Goal: Task Accomplishment & Management: Manage account settings

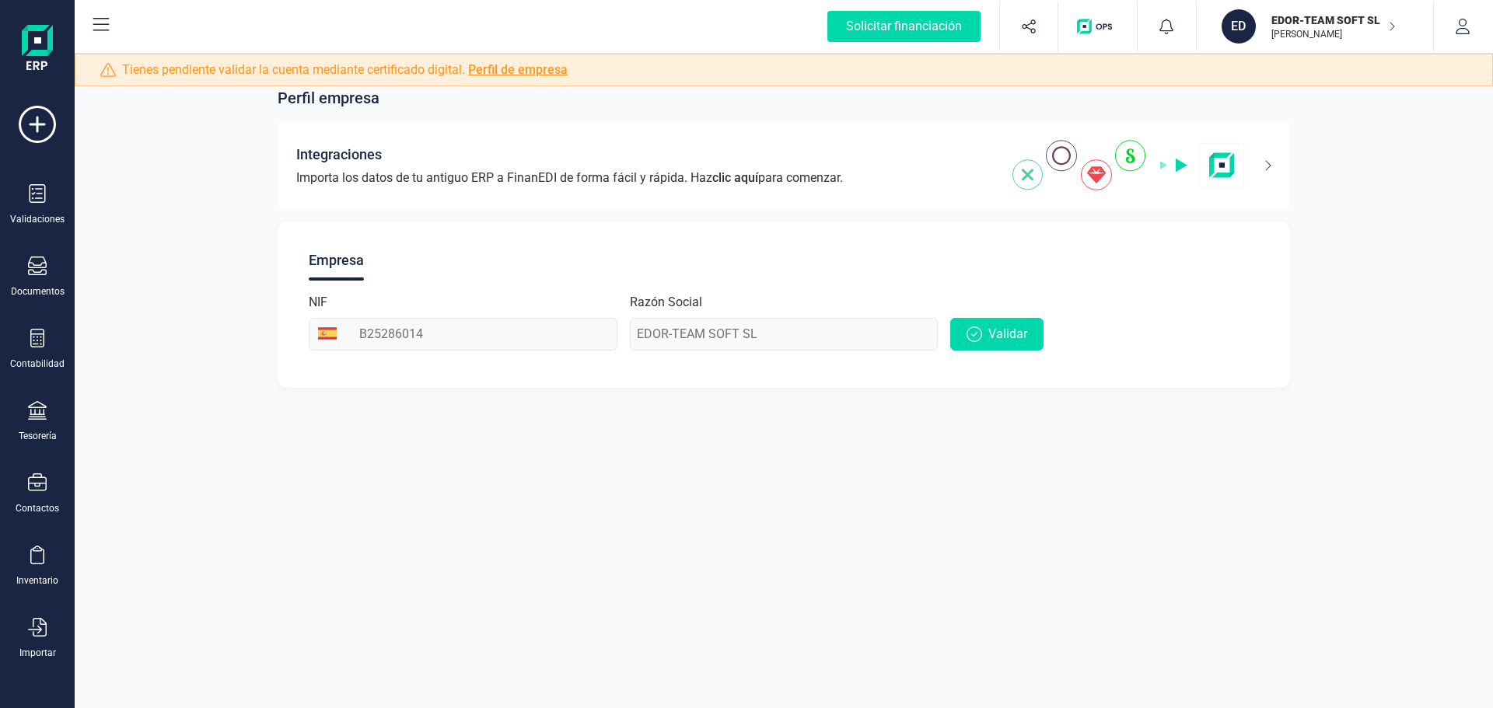
click at [505, 68] on link "Perfil de empresa" at bounding box center [518, 69] width 100 height 15
click at [1013, 350] on button "Validar" at bounding box center [996, 334] width 93 height 33
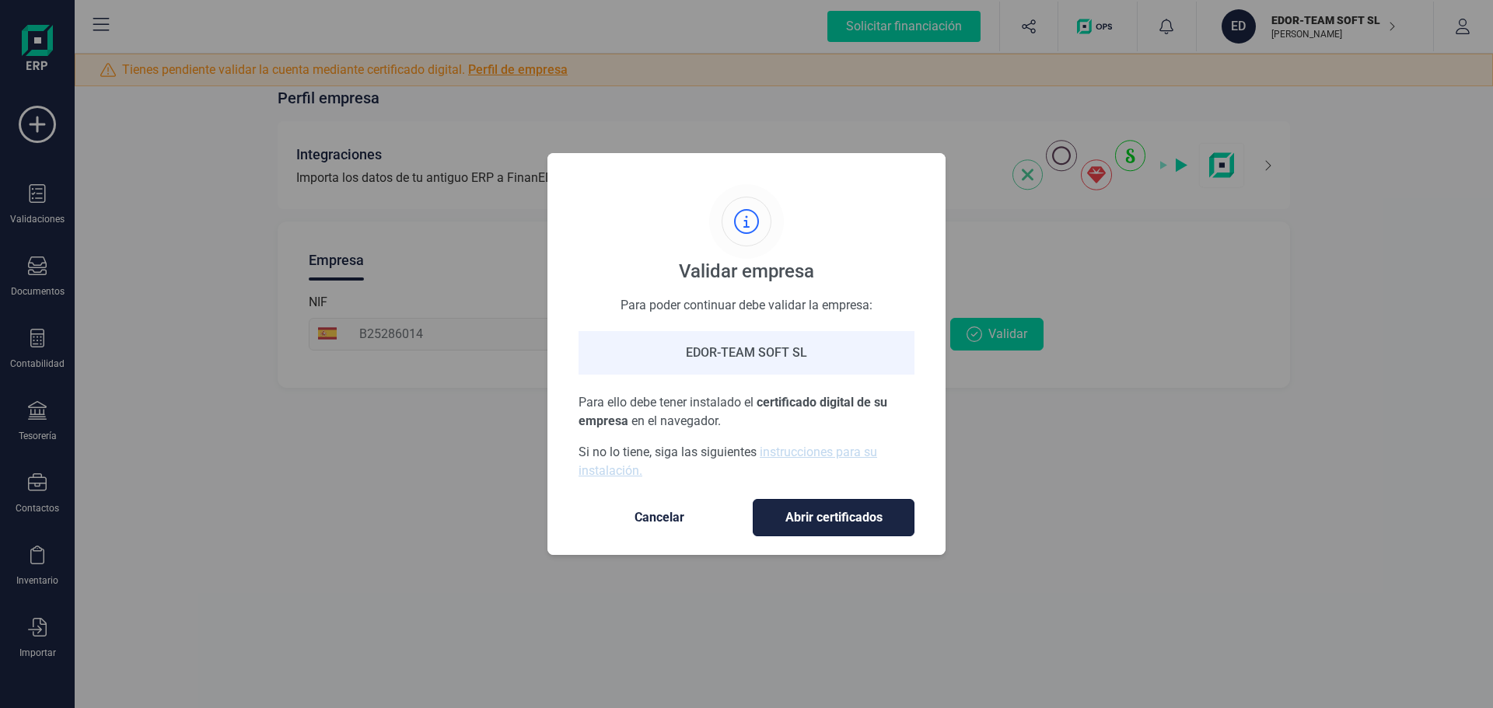
click at [834, 520] on span "Abrir certificados" at bounding box center [833, 518] width 129 height 19
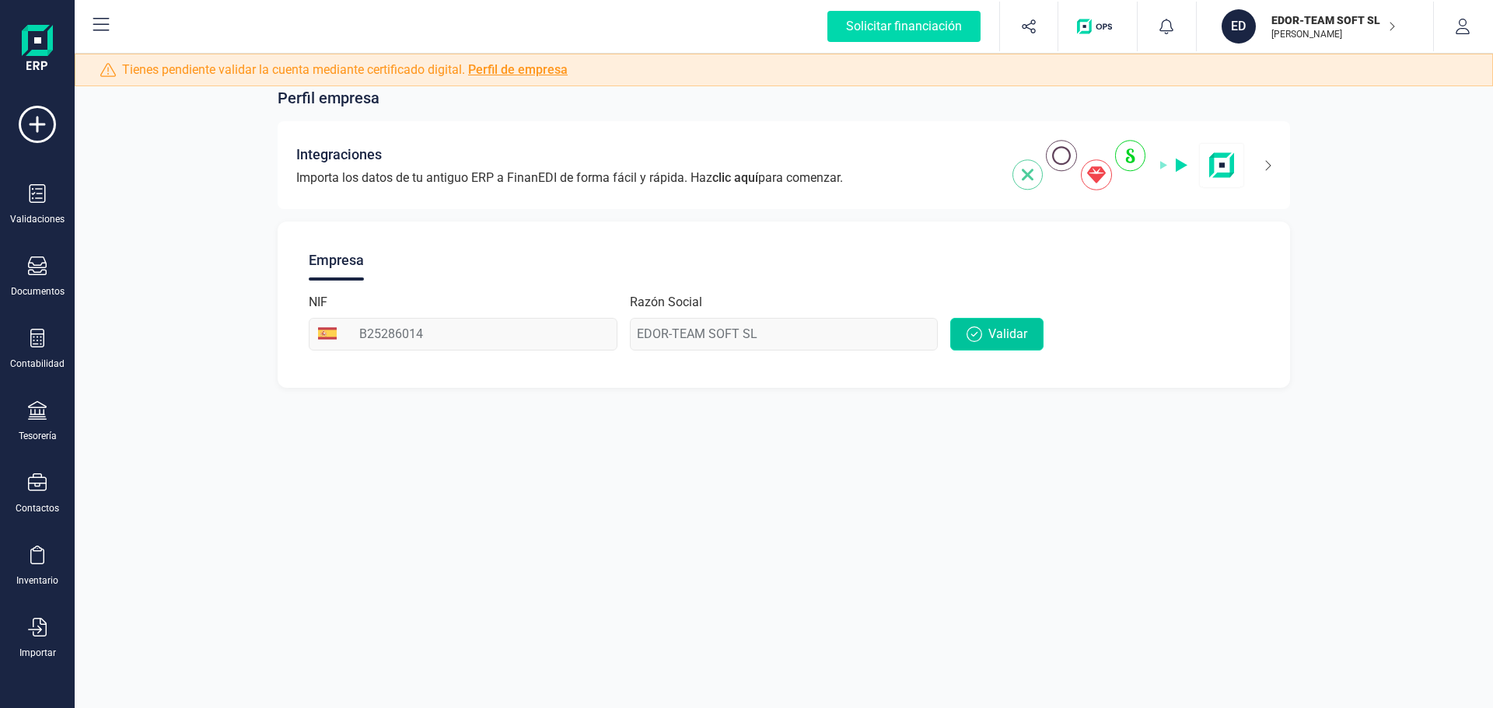
click at [1002, 333] on span "Validar" at bounding box center [1007, 334] width 39 height 19
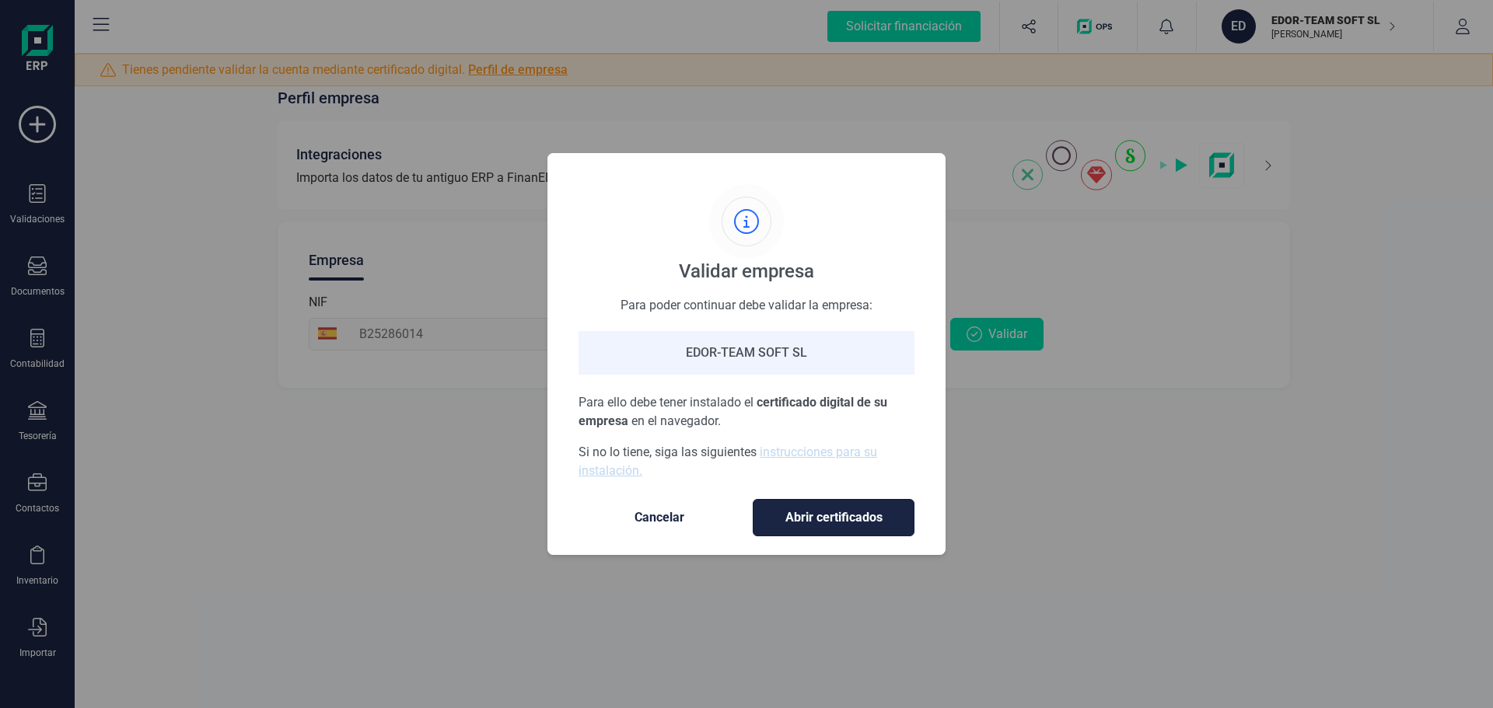
click at [821, 535] on button "Abrir certificados" at bounding box center [834, 517] width 162 height 37
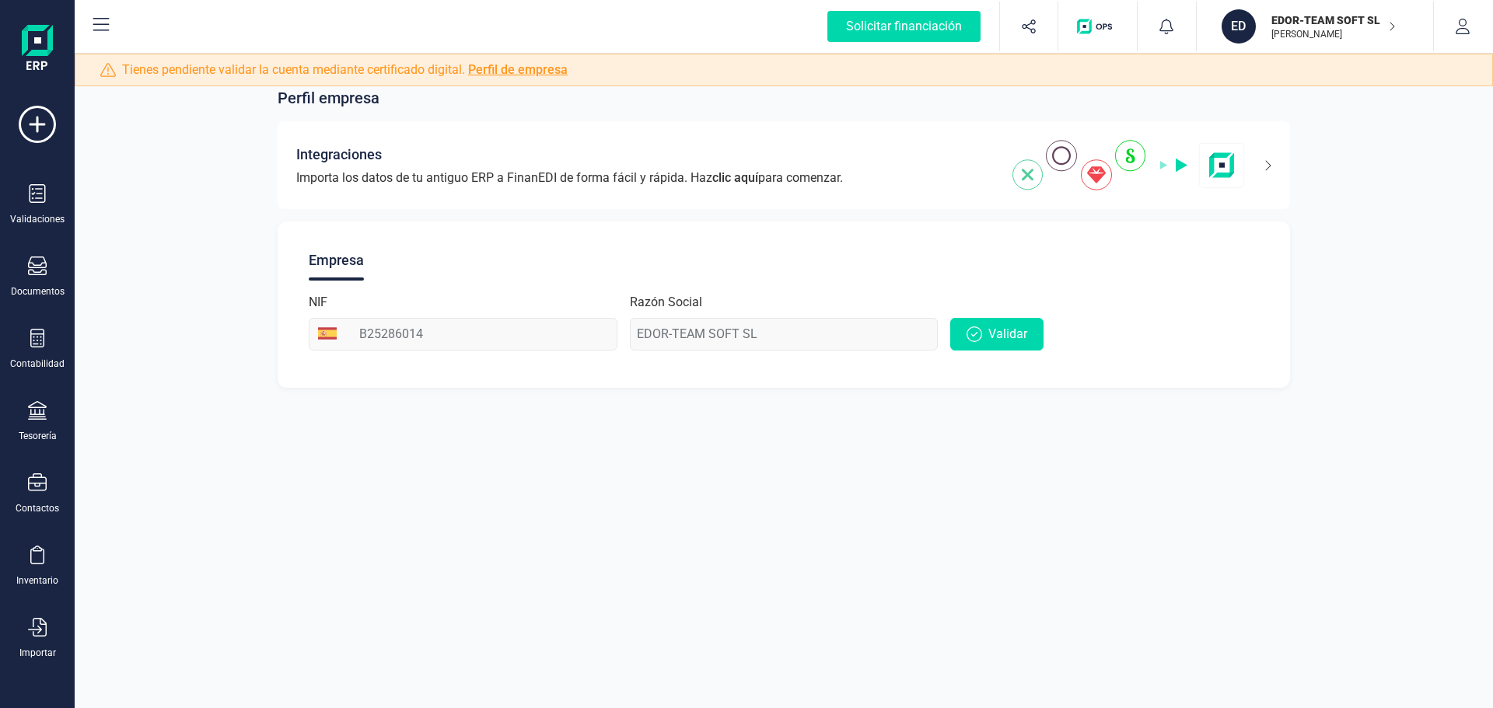
click at [546, 68] on link "Perfil de empresa" at bounding box center [518, 69] width 100 height 15
click at [39, 426] on div "Tesorería" at bounding box center [37, 421] width 62 height 41
click at [164, 299] on span "Pagos y cobros" at bounding box center [180, 299] width 119 height 19
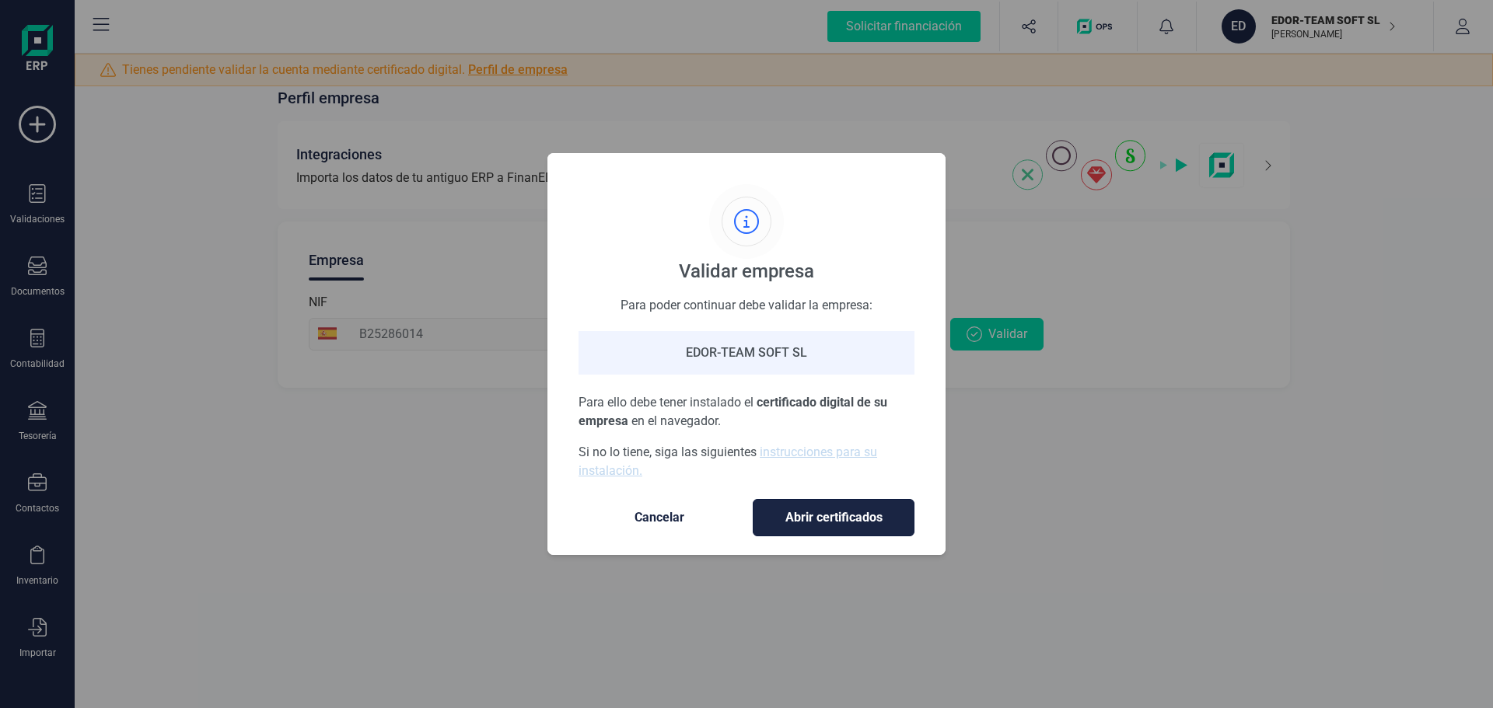
click at [818, 524] on span "Abrir certificados" at bounding box center [833, 518] width 129 height 19
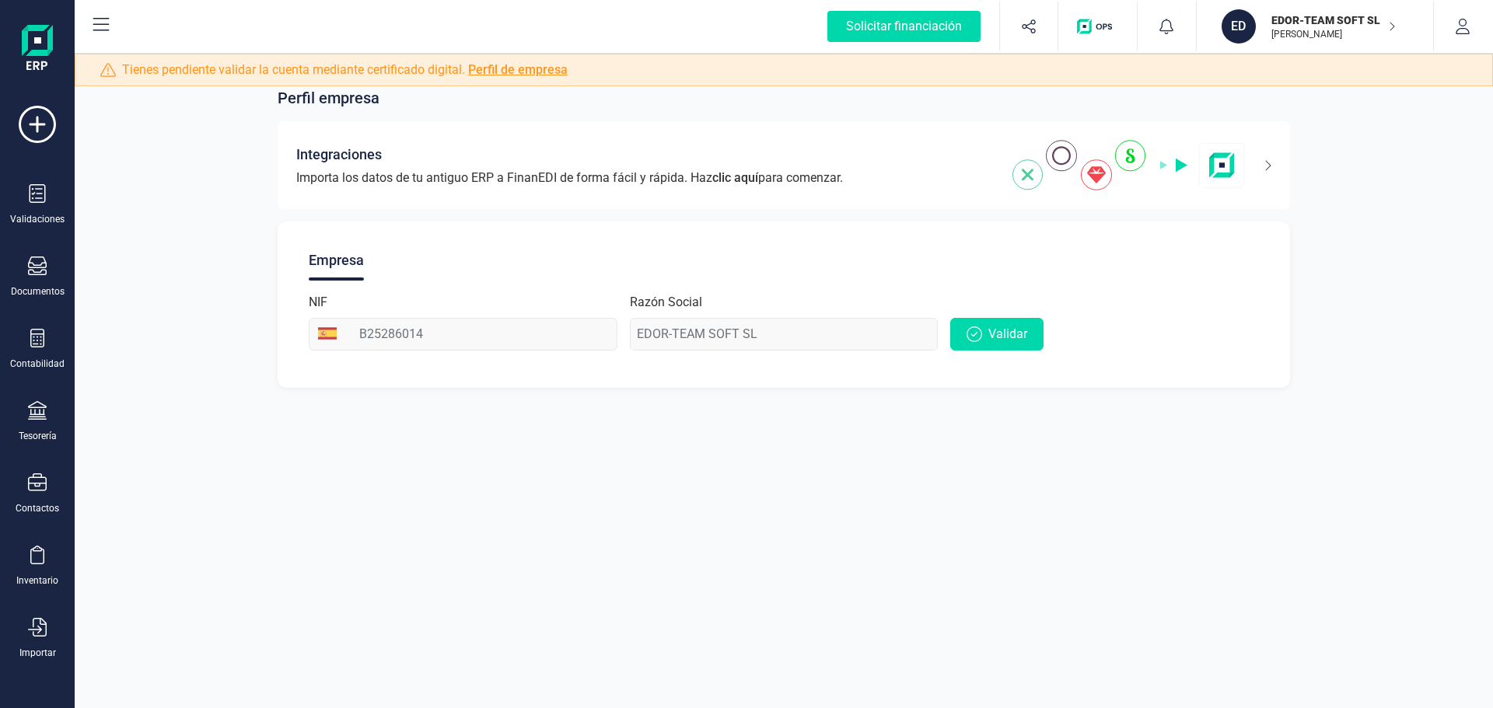
click at [552, 67] on link "Perfil de empresa" at bounding box center [518, 69] width 100 height 15
click at [1365, 19] on p "EDOR-TEAM SOFT SL" at bounding box center [1333, 20] width 124 height 16
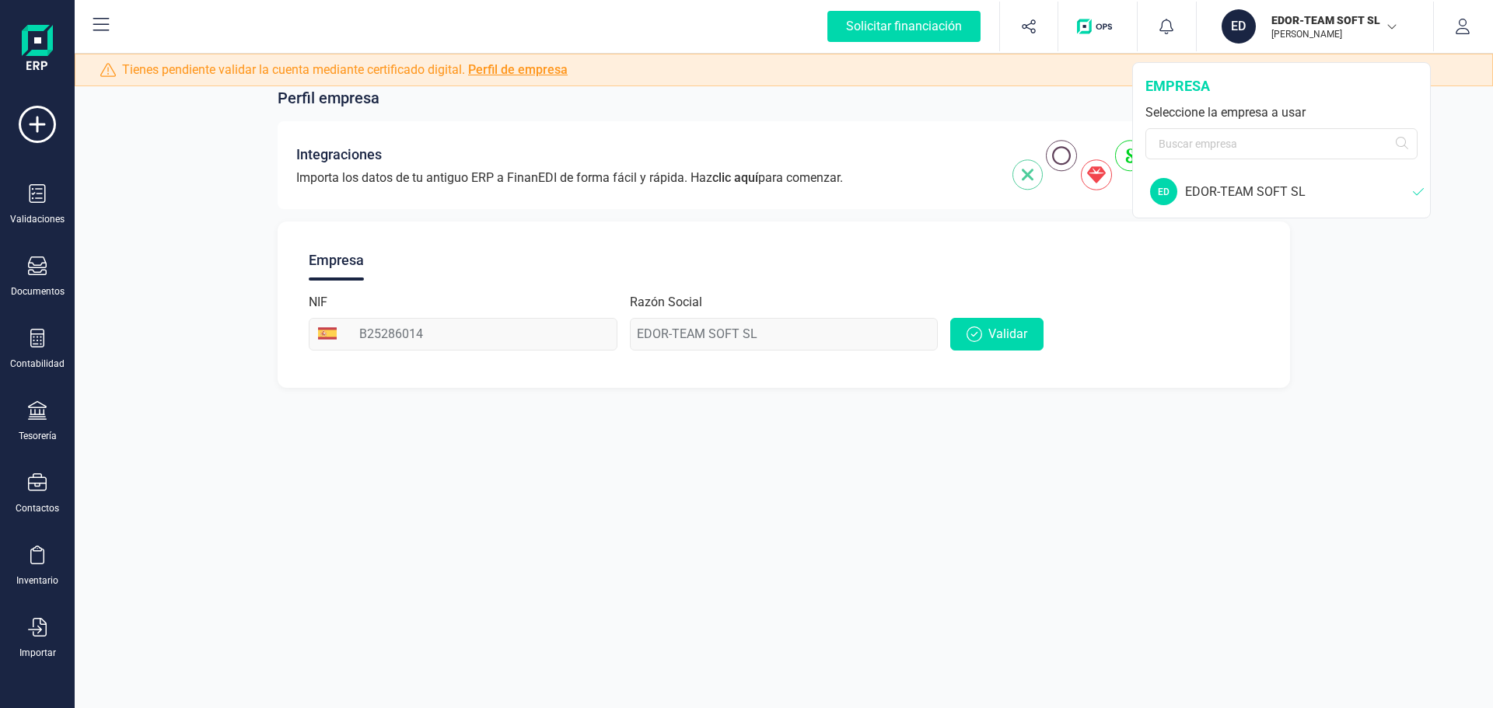
click at [1386, 383] on div "Perfil empresa Integraciones Importa los datos de tu antiguo ERP a FinanEDI de …" at bounding box center [784, 228] width 1418 height 357
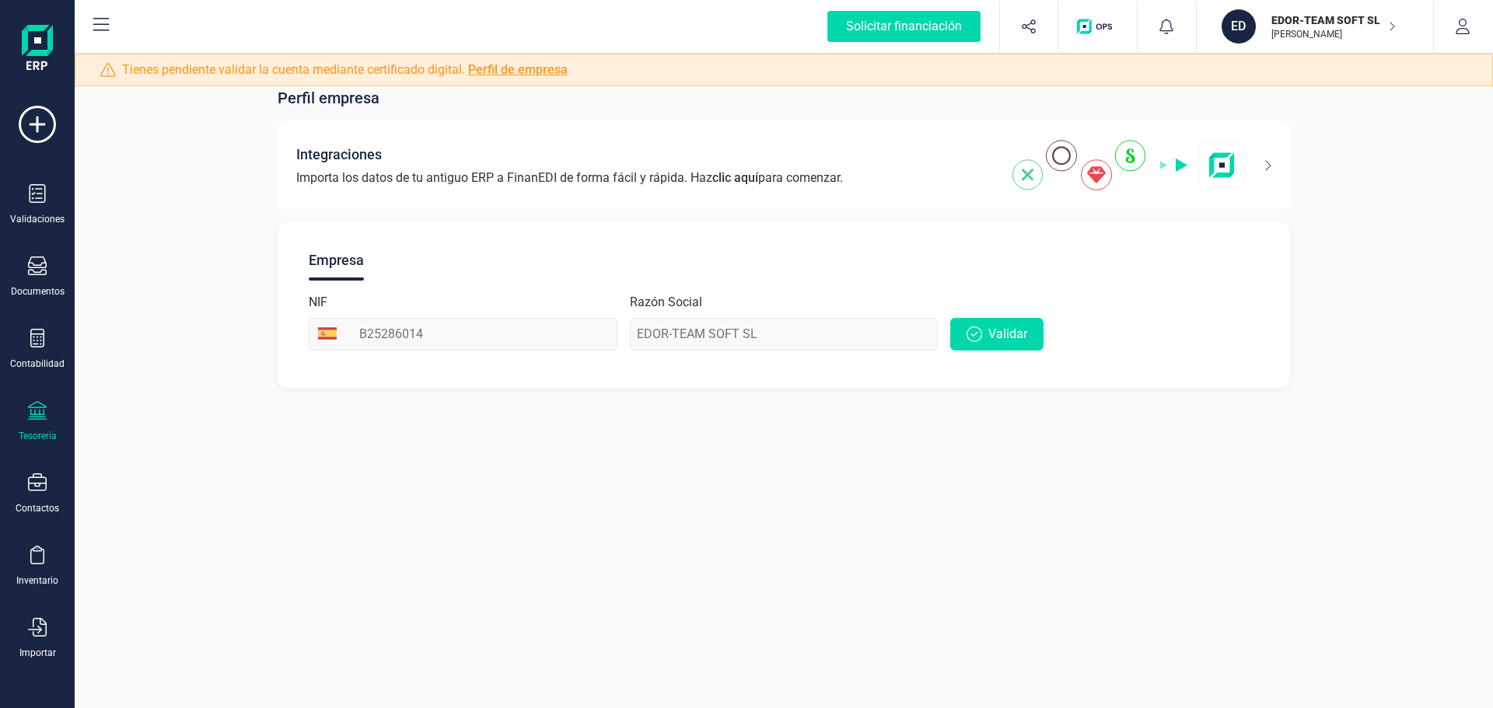
click at [28, 418] on icon at bounding box center [37, 410] width 19 height 19
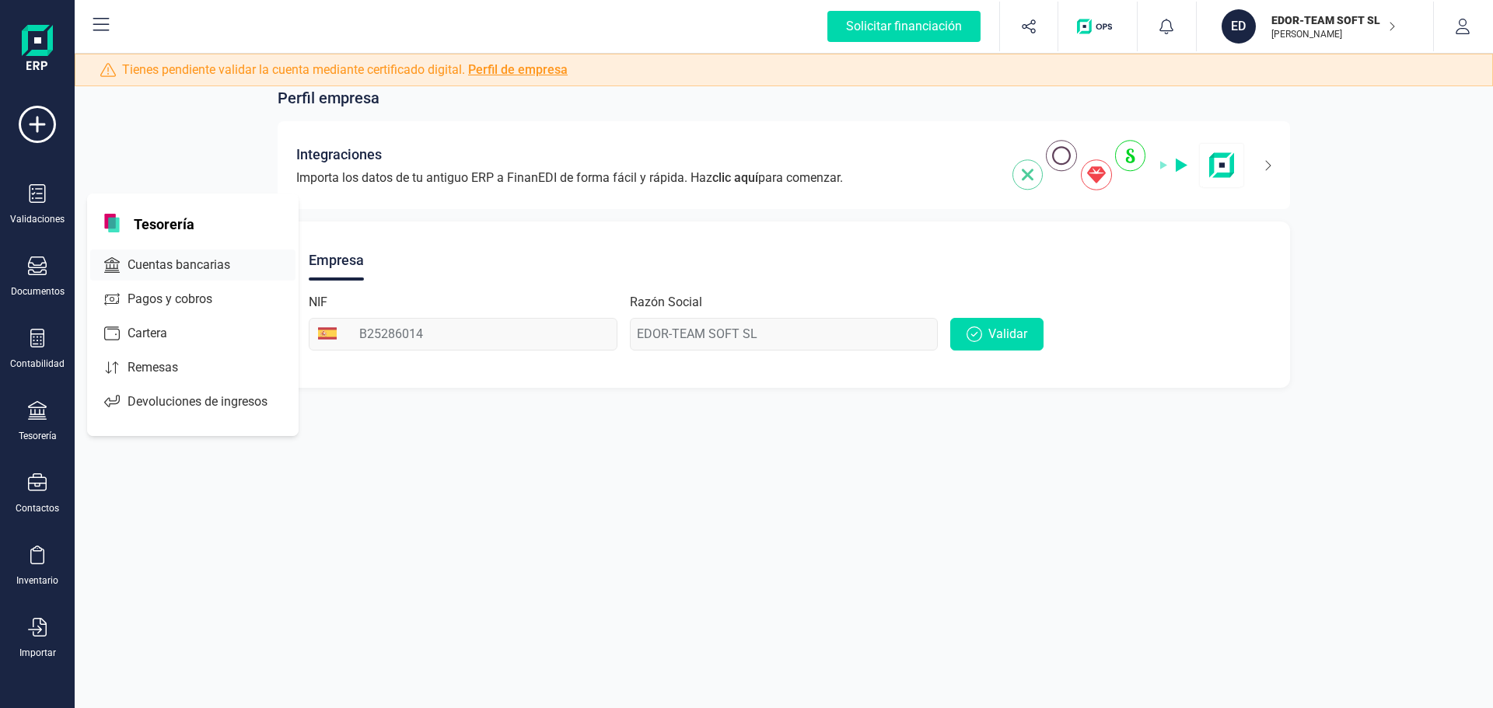
click at [159, 274] on div "Cuentas bancarias" at bounding box center [192, 265] width 205 height 31
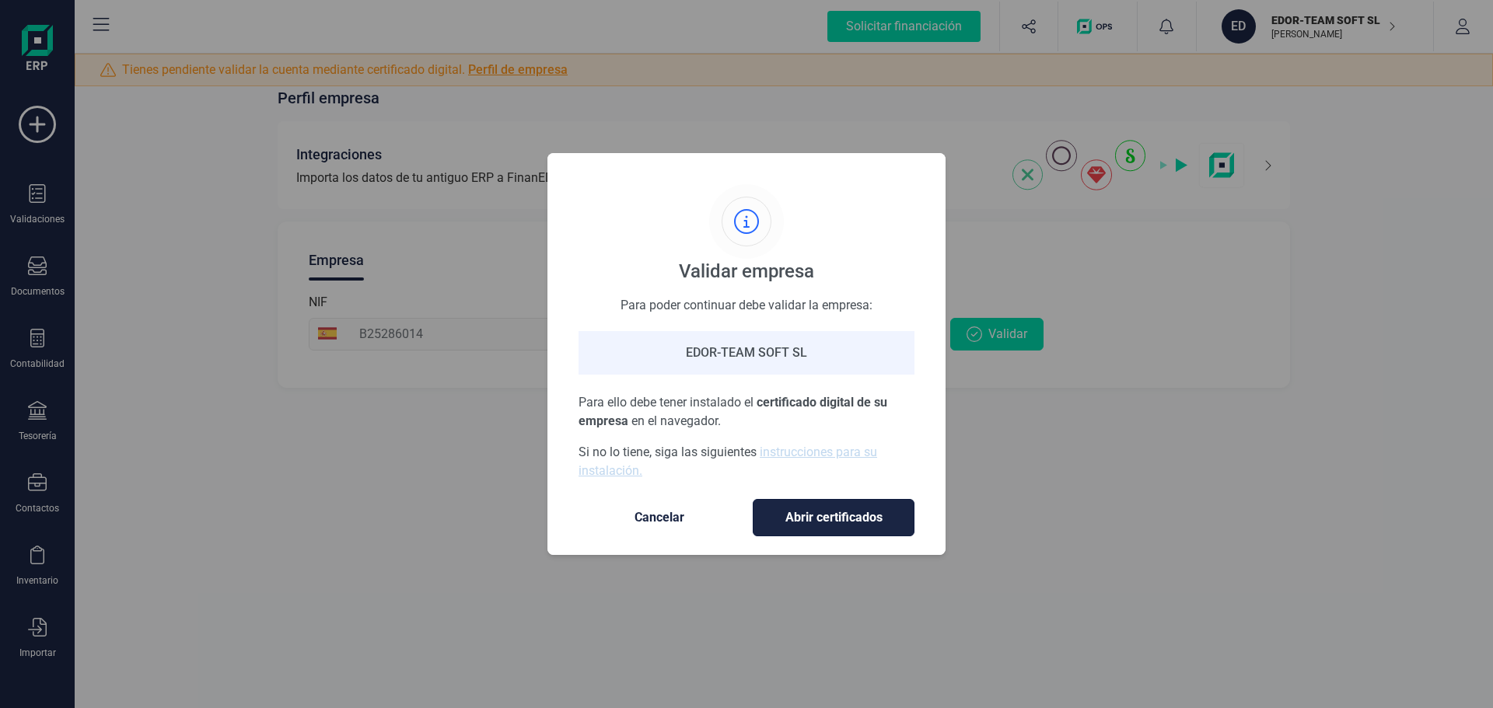
click at [858, 516] on span "Abrir certificados" at bounding box center [833, 518] width 129 height 19
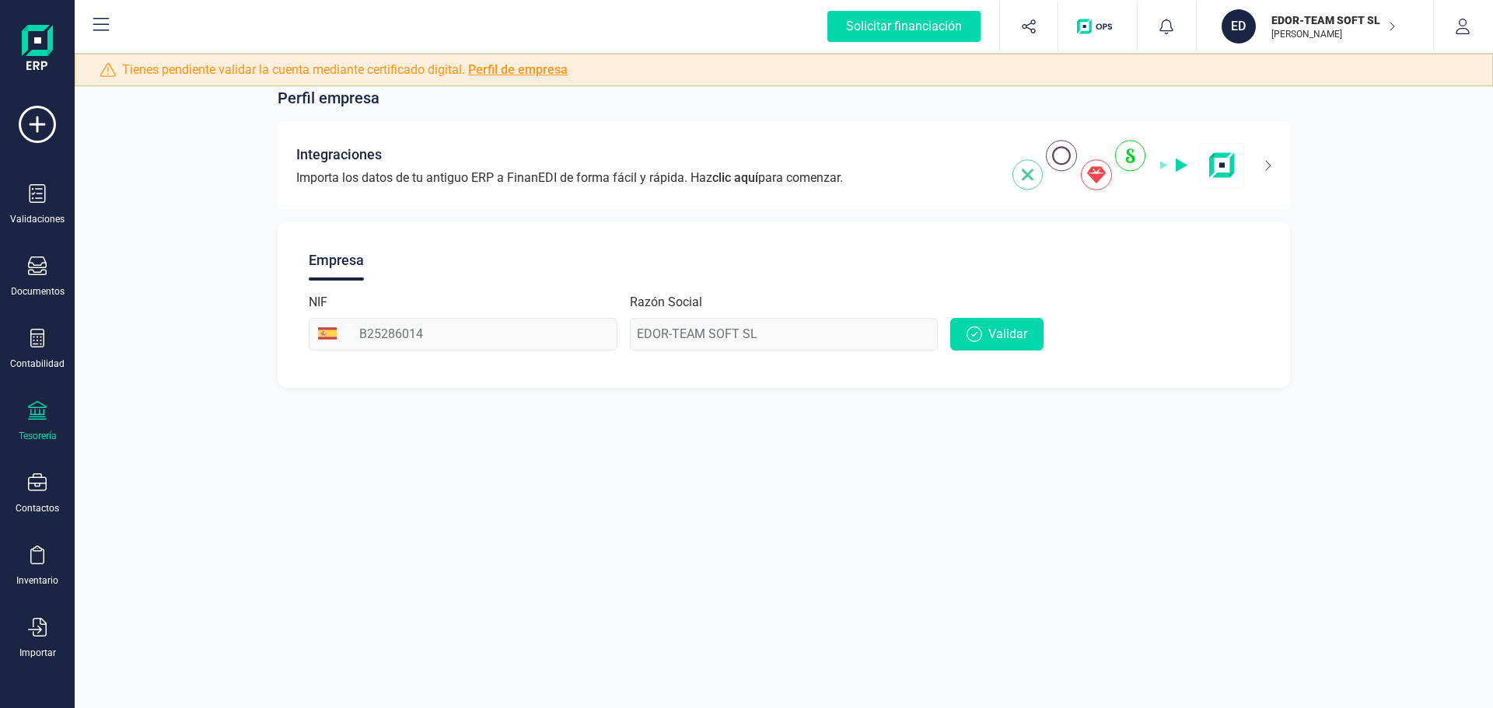
click at [39, 422] on div at bounding box center [37, 412] width 19 height 23
click at [161, 299] on span "Pagos y cobros" at bounding box center [180, 299] width 119 height 19
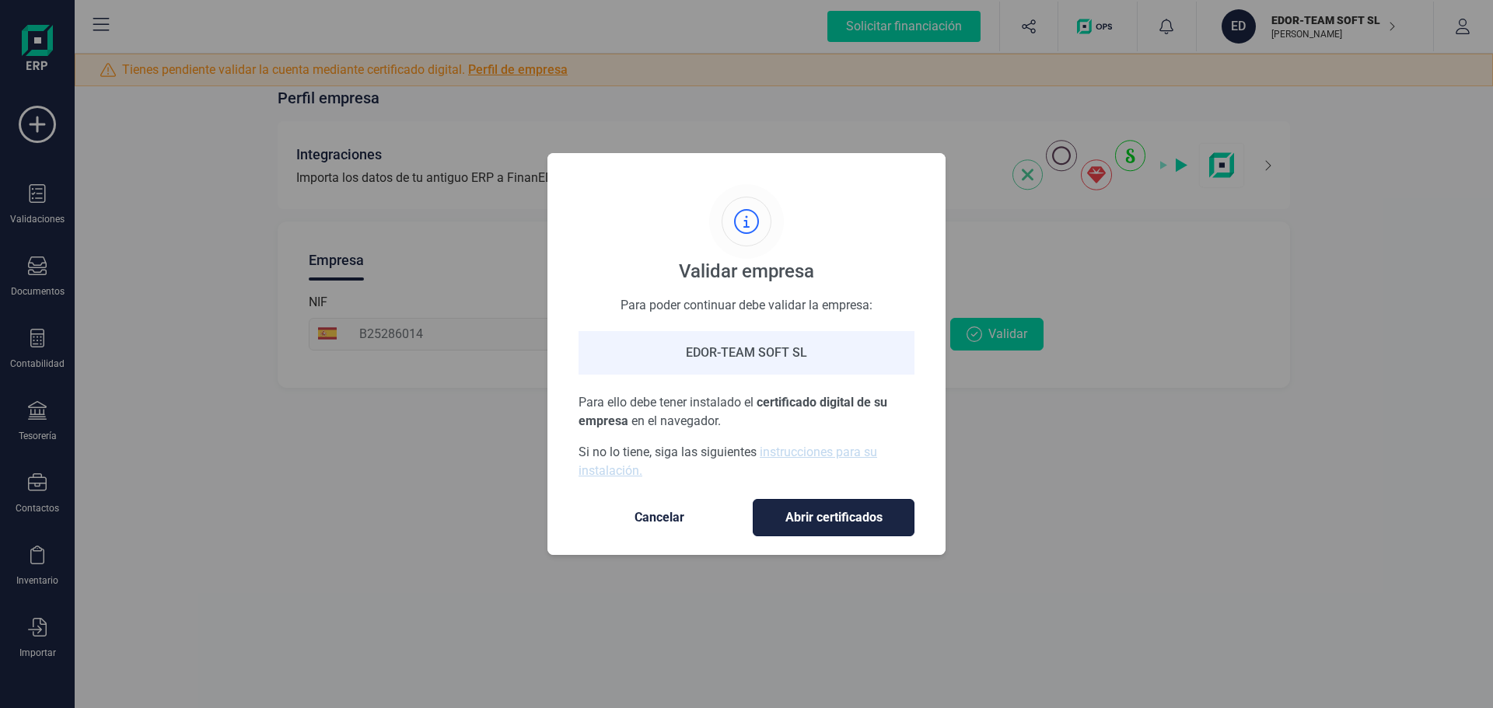
click at [864, 523] on span "Abrir certificados" at bounding box center [833, 518] width 129 height 19
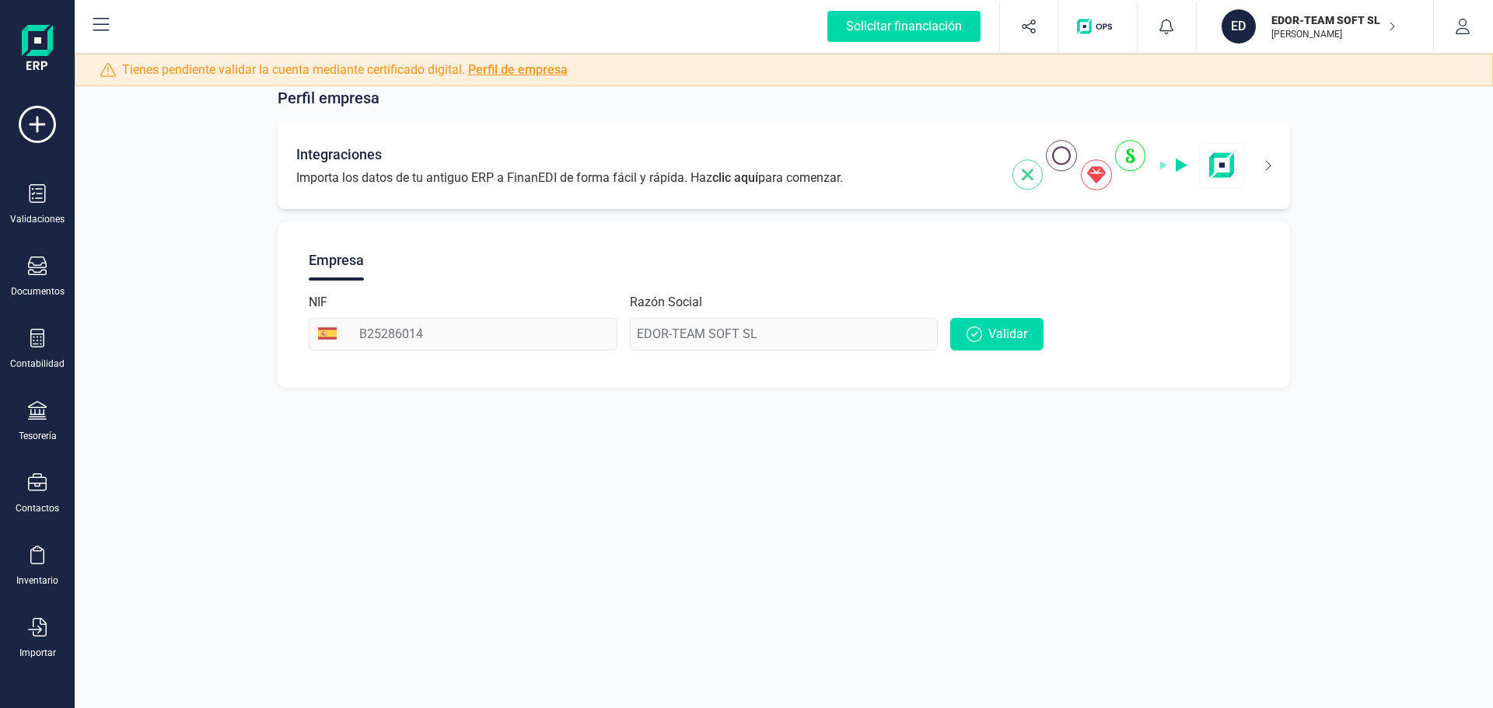
click at [351, 179] on span "Importa los datos de tu antiguo ERP a FinanEDI de forma fácil y rápida. Haz cli…" at bounding box center [569, 178] width 547 height 19
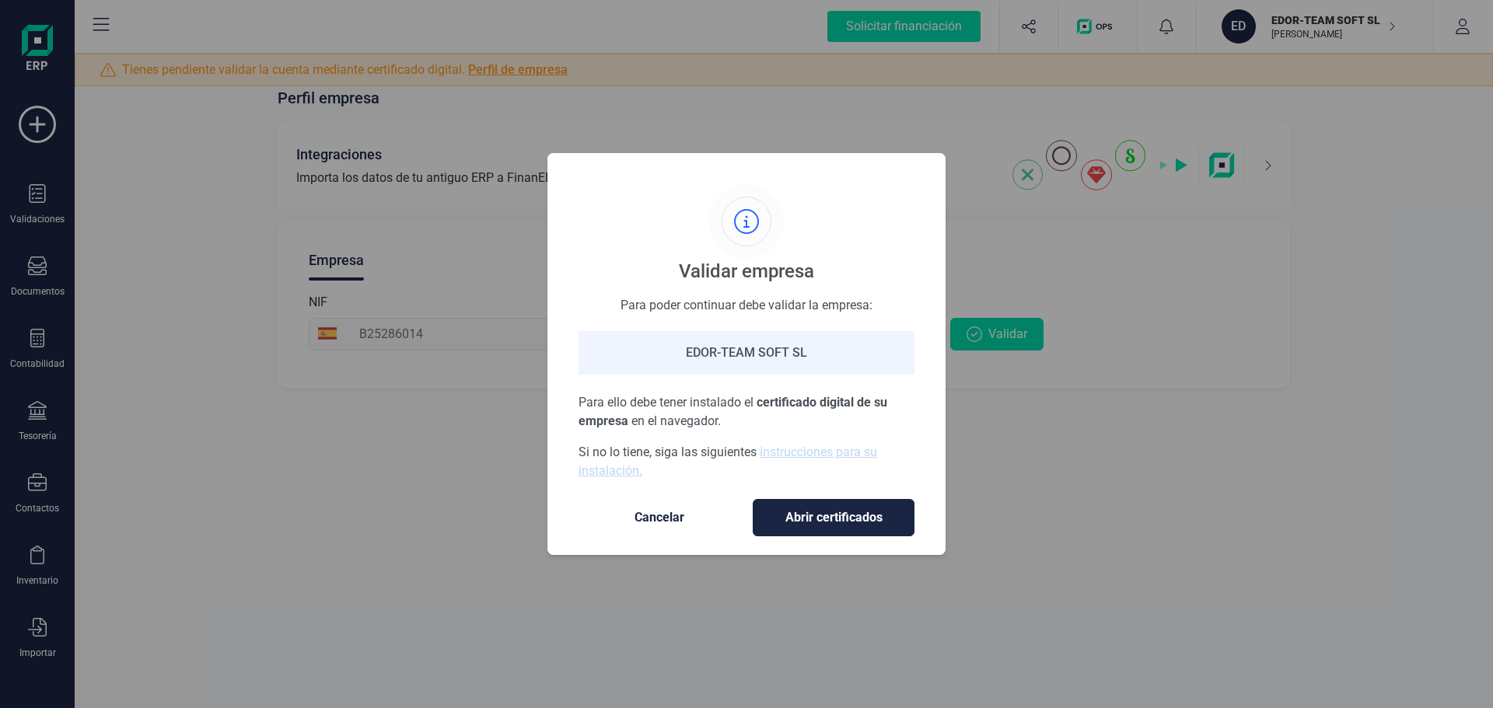
click at [787, 352] on div "EDOR-TEAM SOFT SL" at bounding box center [747, 353] width 336 height 44
click at [753, 351] on div "EDOR-TEAM SOFT SL" at bounding box center [747, 353] width 336 height 44
click at [821, 527] on button "Abrir certificados" at bounding box center [834, 517] width 162 height 37
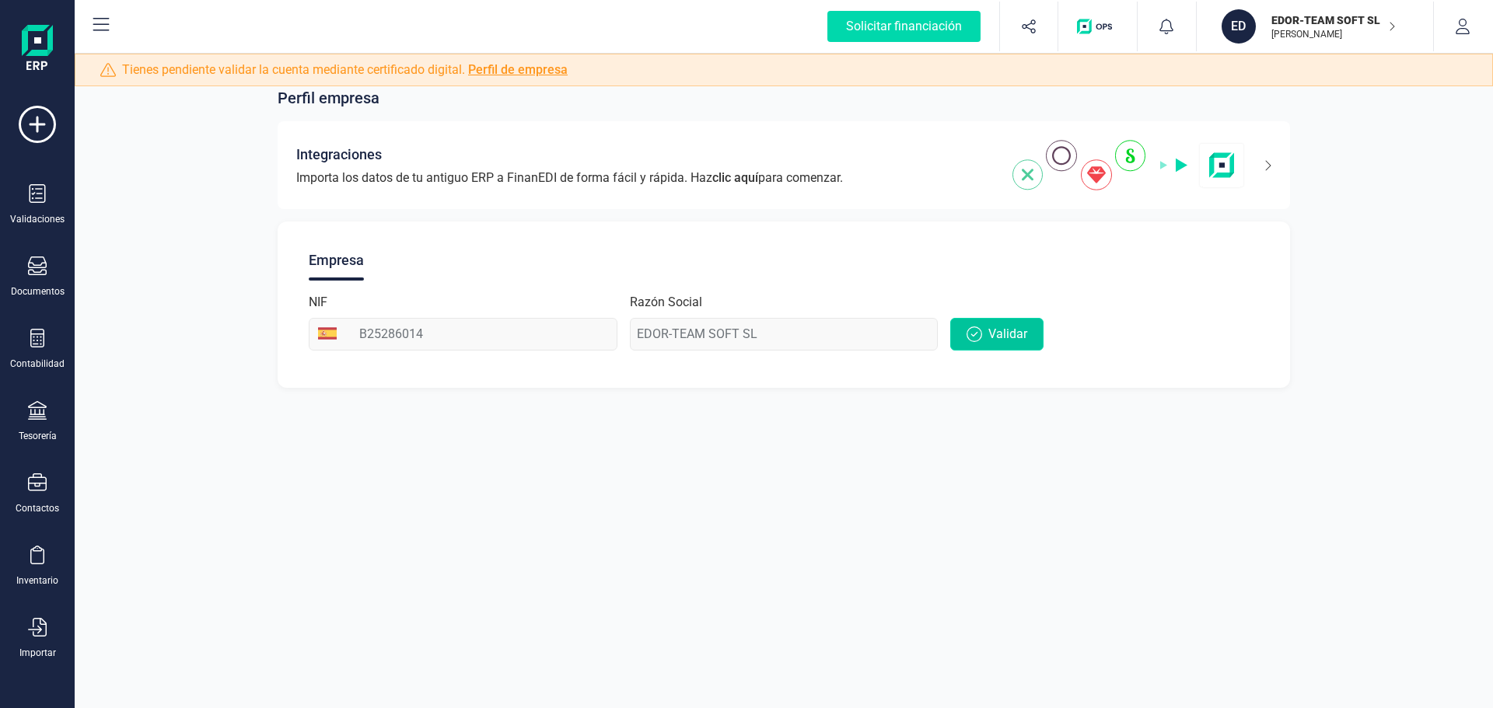
click at [982, 329] on icon "button" at bounding box center [975, 335] width 16 height 16
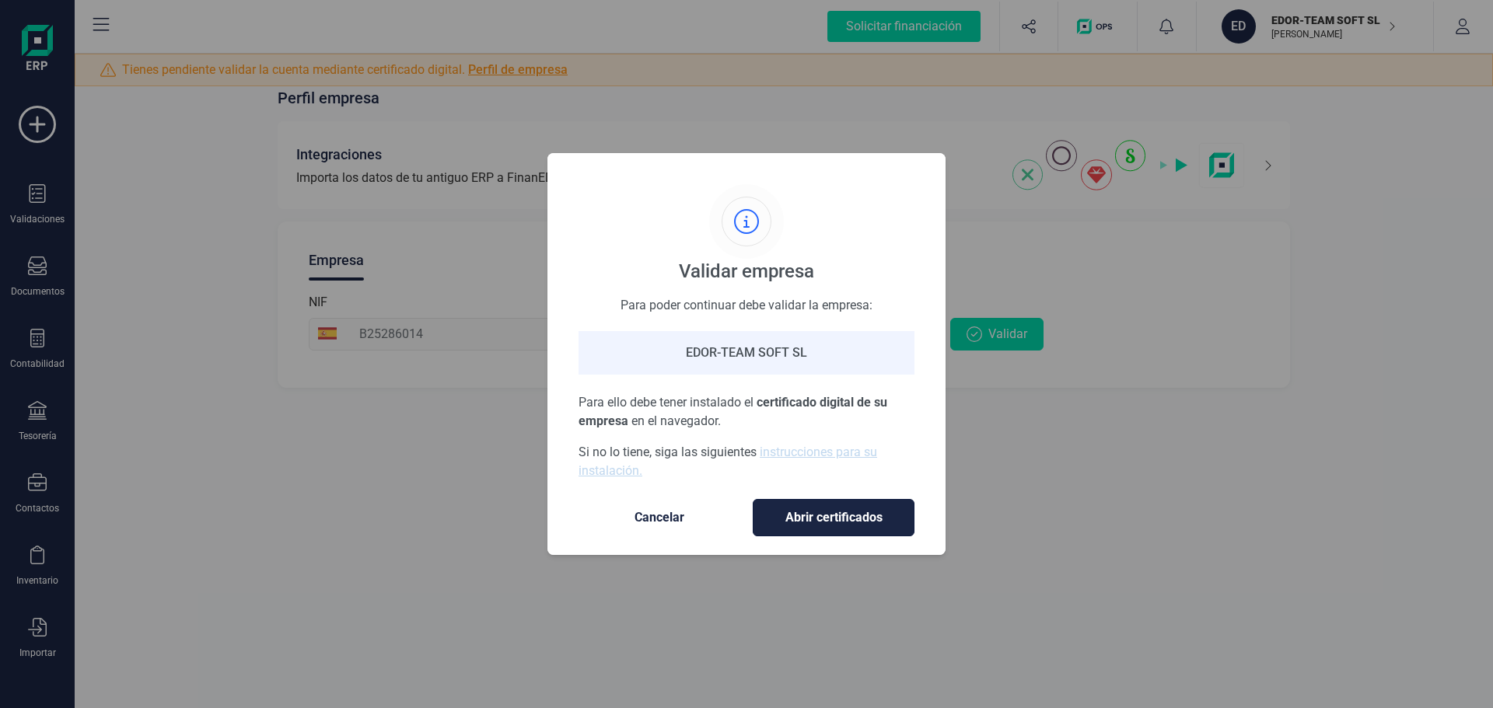
click at [847, 512] on span "Abrir certificados" at bounding box center [833, 518] width 129 height 19
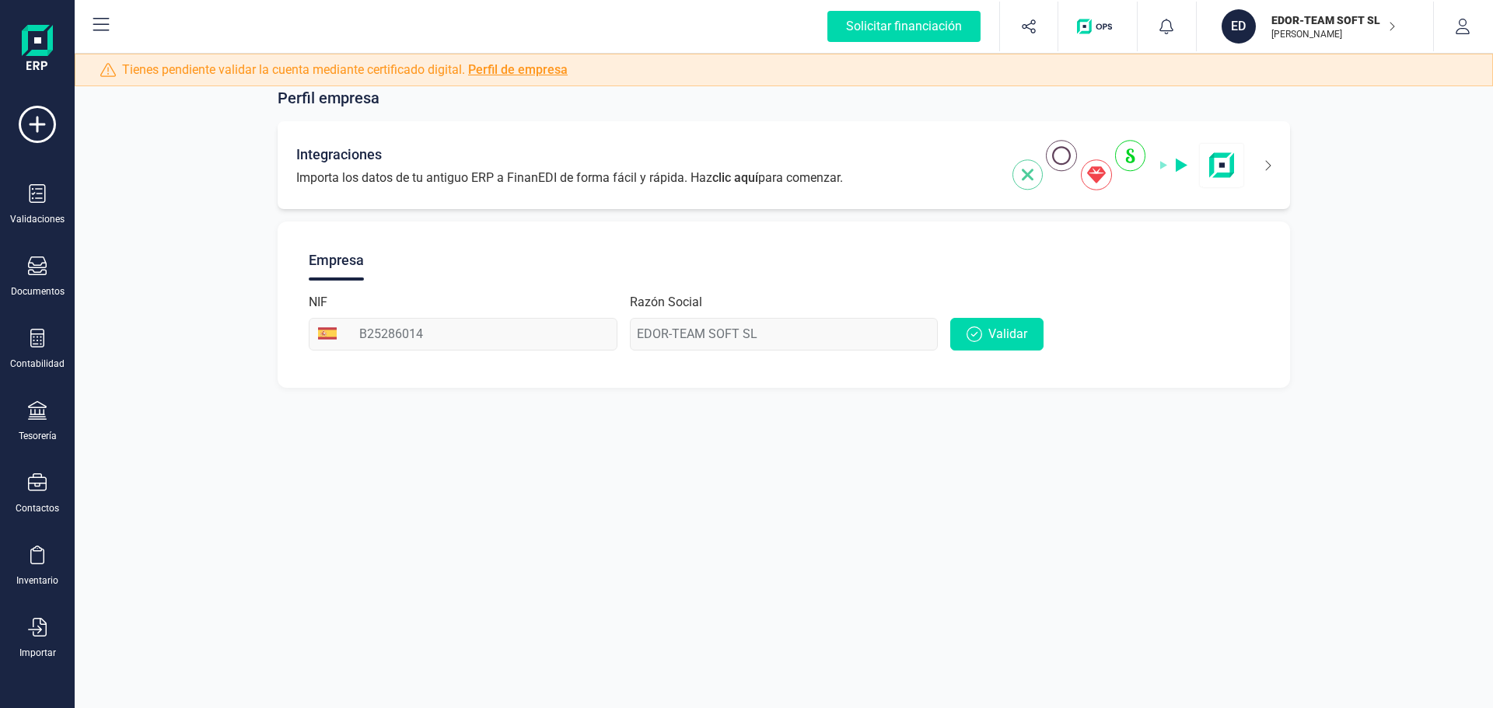
click at [1267, 163] on icon at bounding box center [1258, 165] width 26 height 25
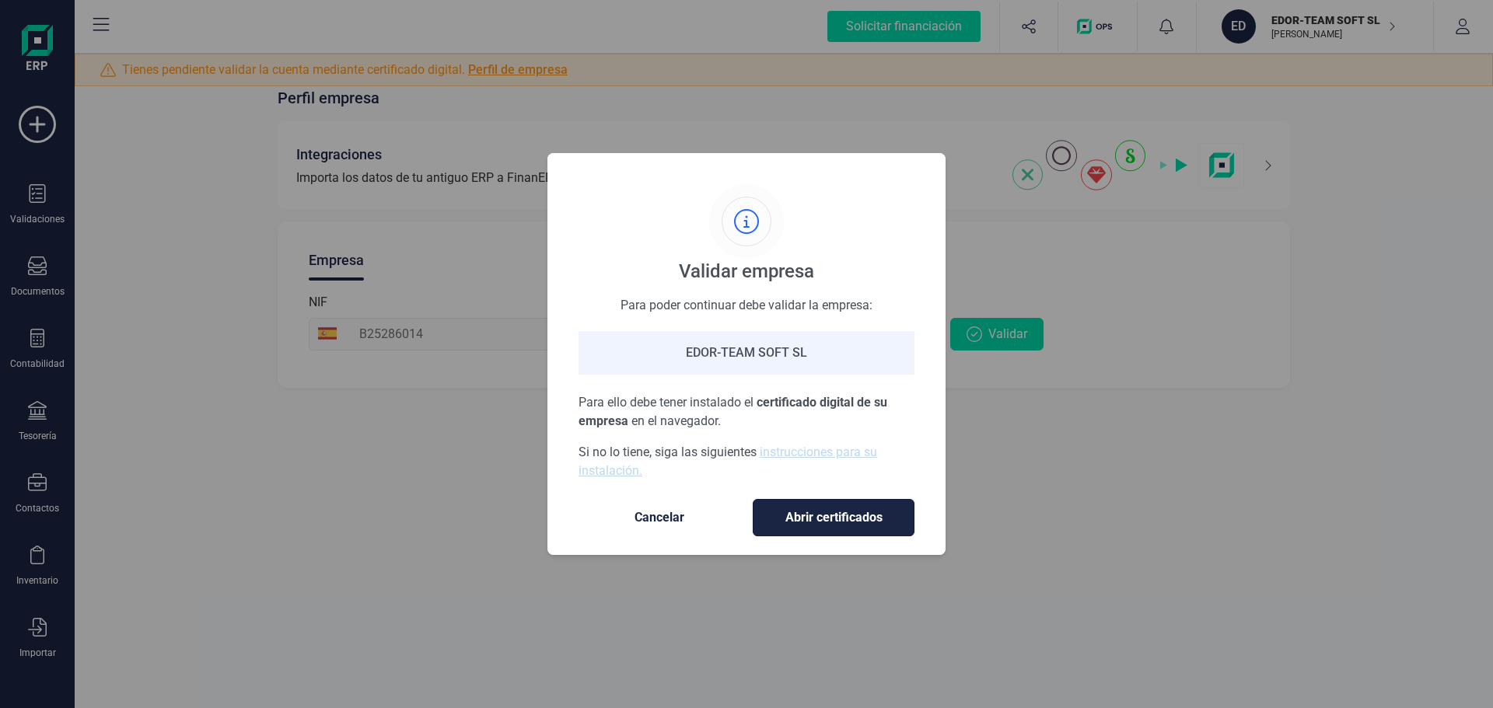
click at [900, 516] on button "Abrir certificados" at bounding box center [834, 517] width 162 height 37
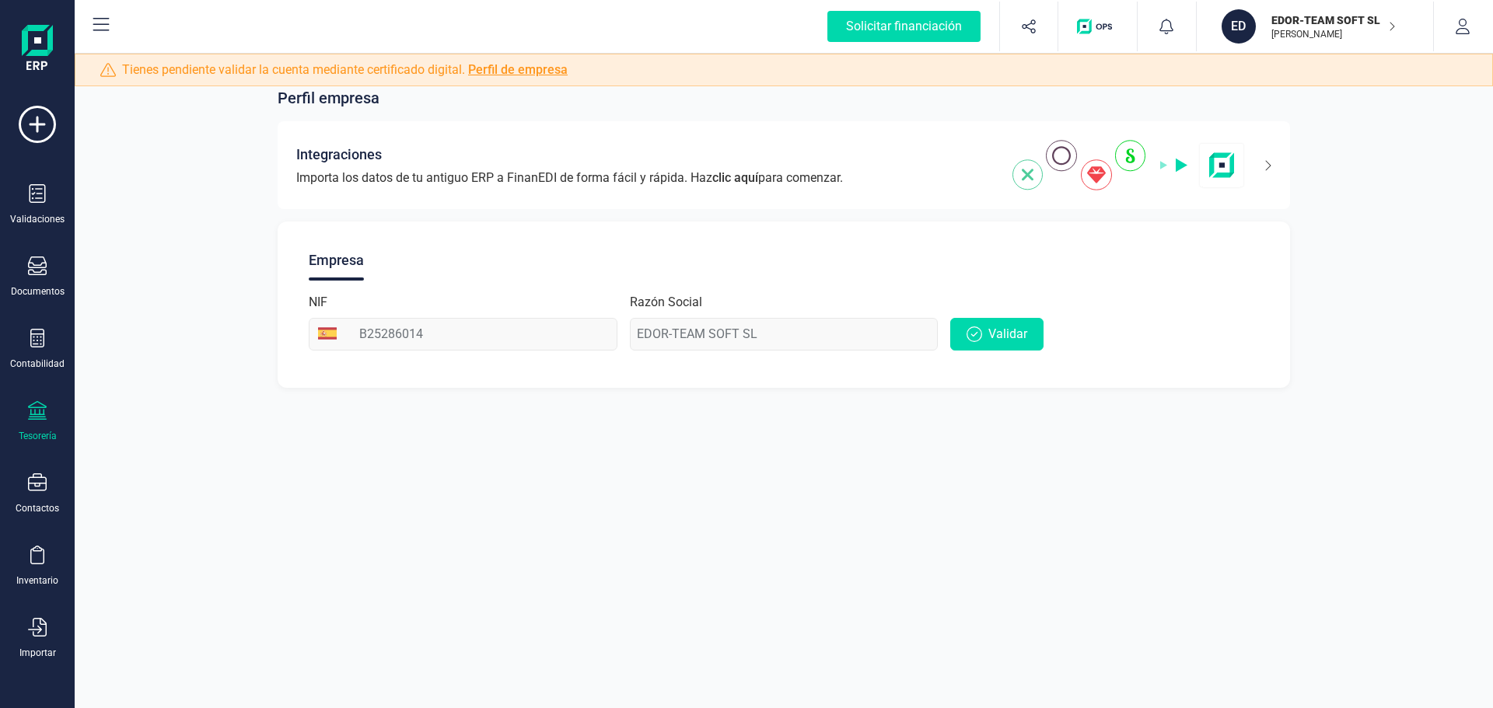
click at [35, 416] on icon at bounding box center [37, 410] width 19 height 19
click at [159, 312] on div "Pagos y cobros" at bounding box center [192, 299] width 205 height 31
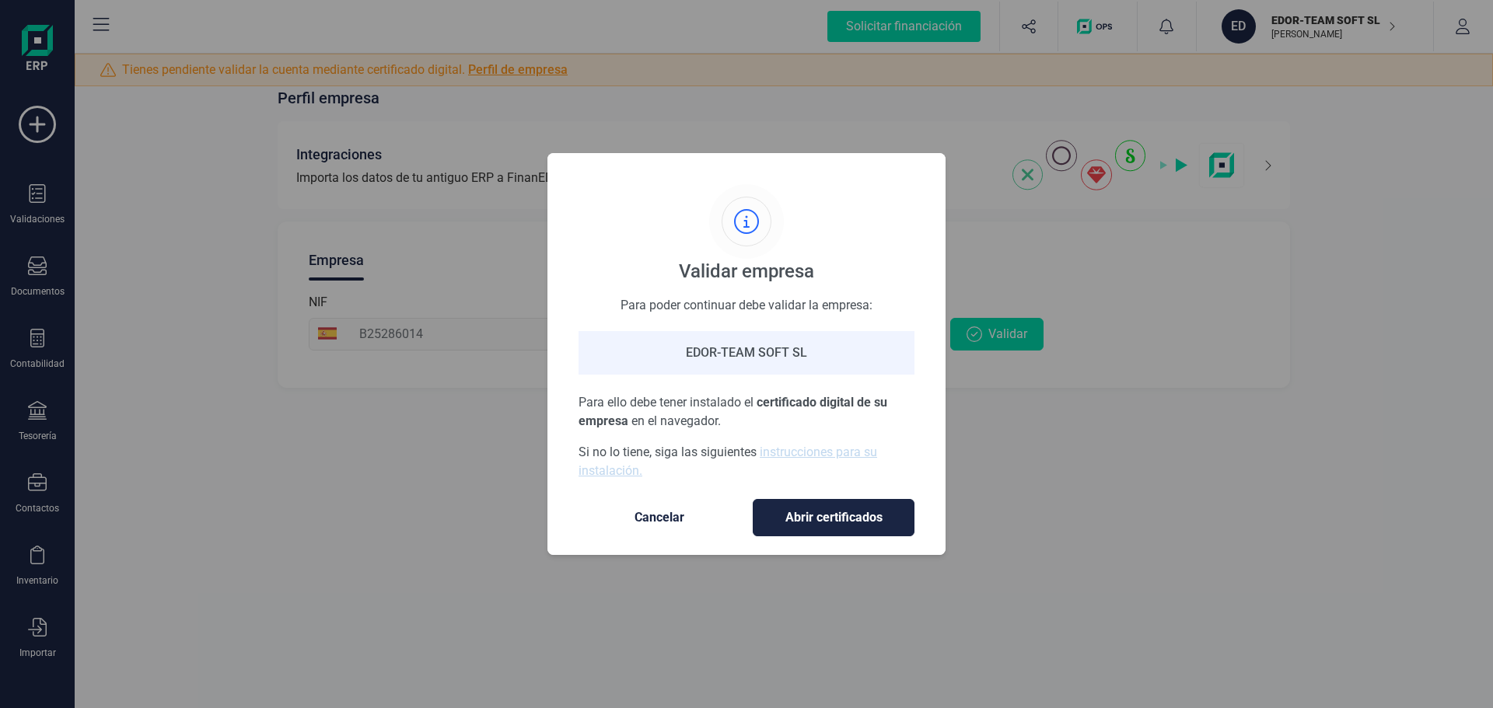
click at [726, 353] on div "EDOR-TEAM SOFT SL" at bounding box center [747, 353] width 336 height 44
click at [797, 500] on button "Abrir certificados" at bounding box center [834, 517] width 162 height 37
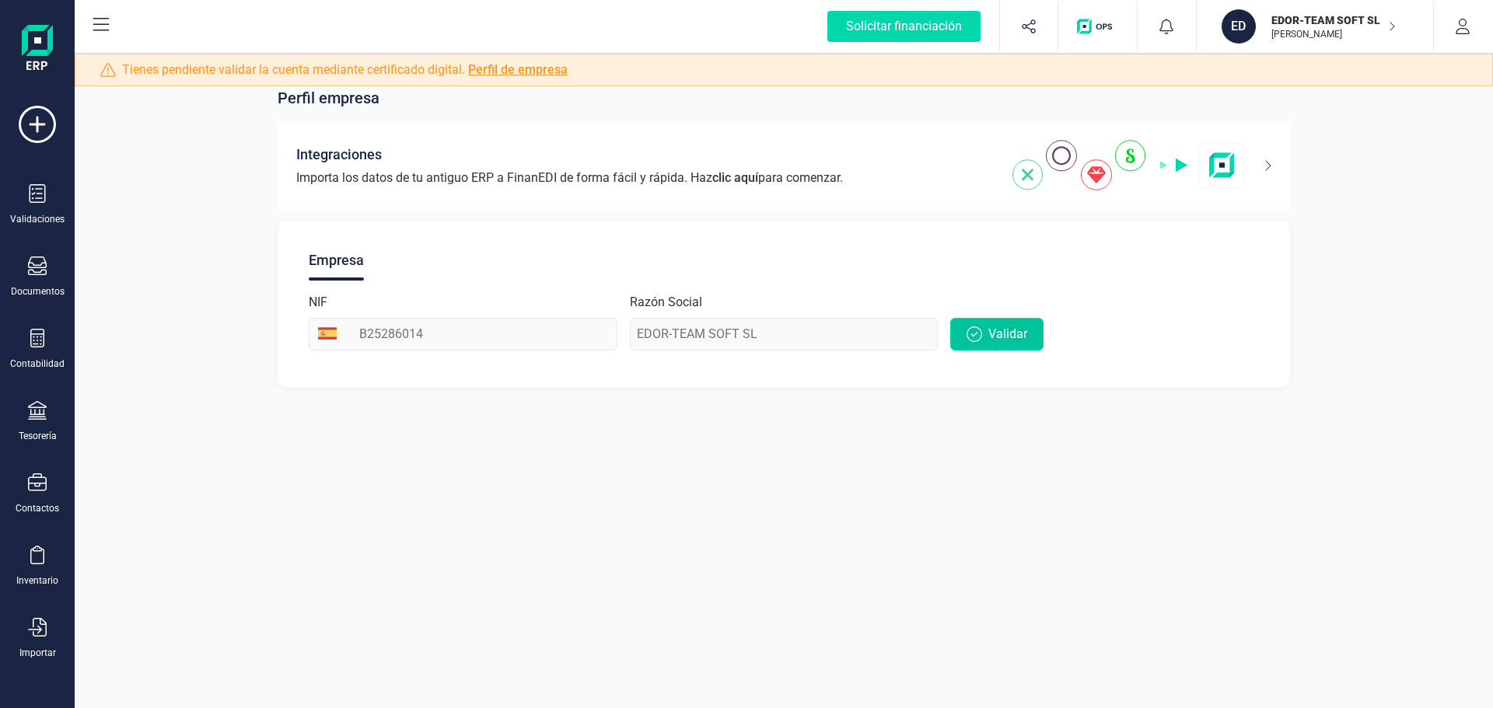
click at [1013, 330] on span "Validar" at bounding box center [1007, 334] width 39 height 19
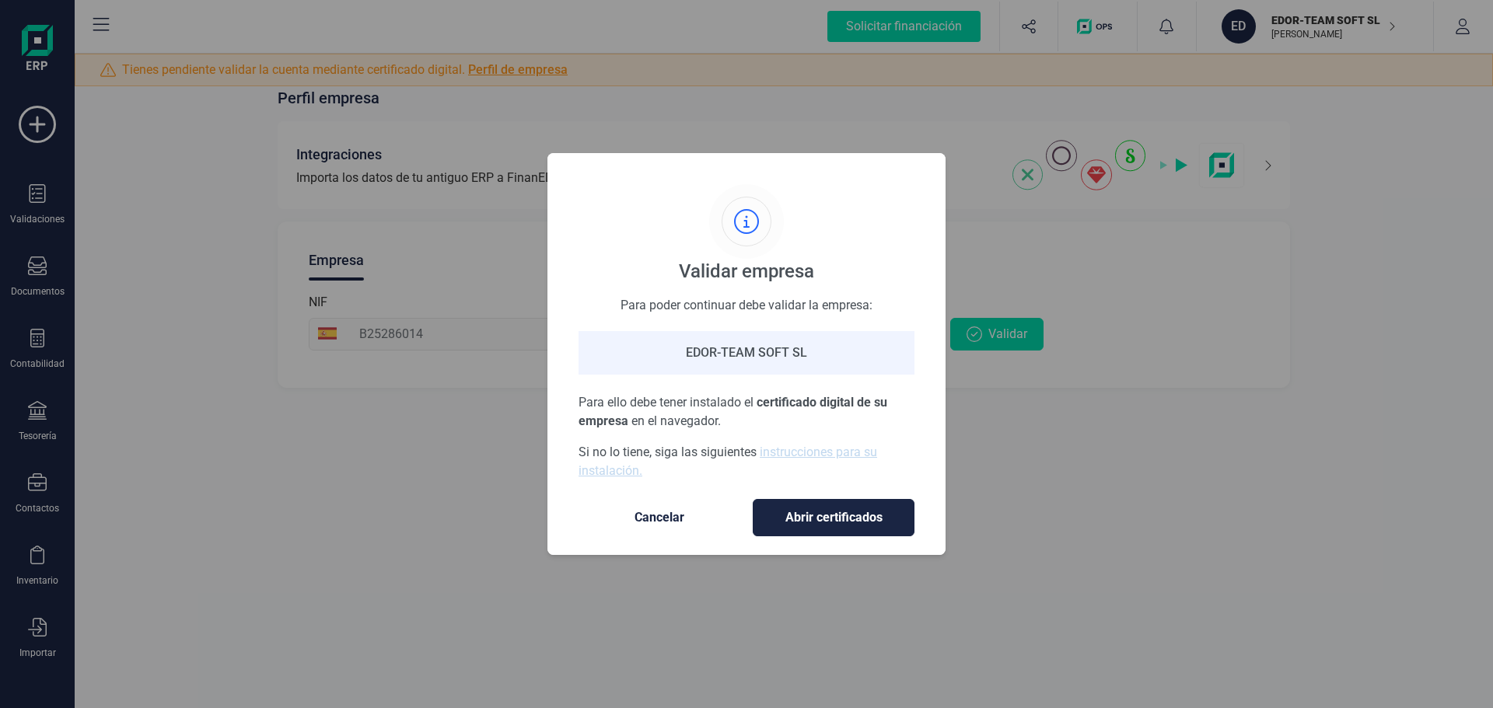
click at [681, 516] on span "Cancelar" at bounding box center [659, 518] width 131 height 19
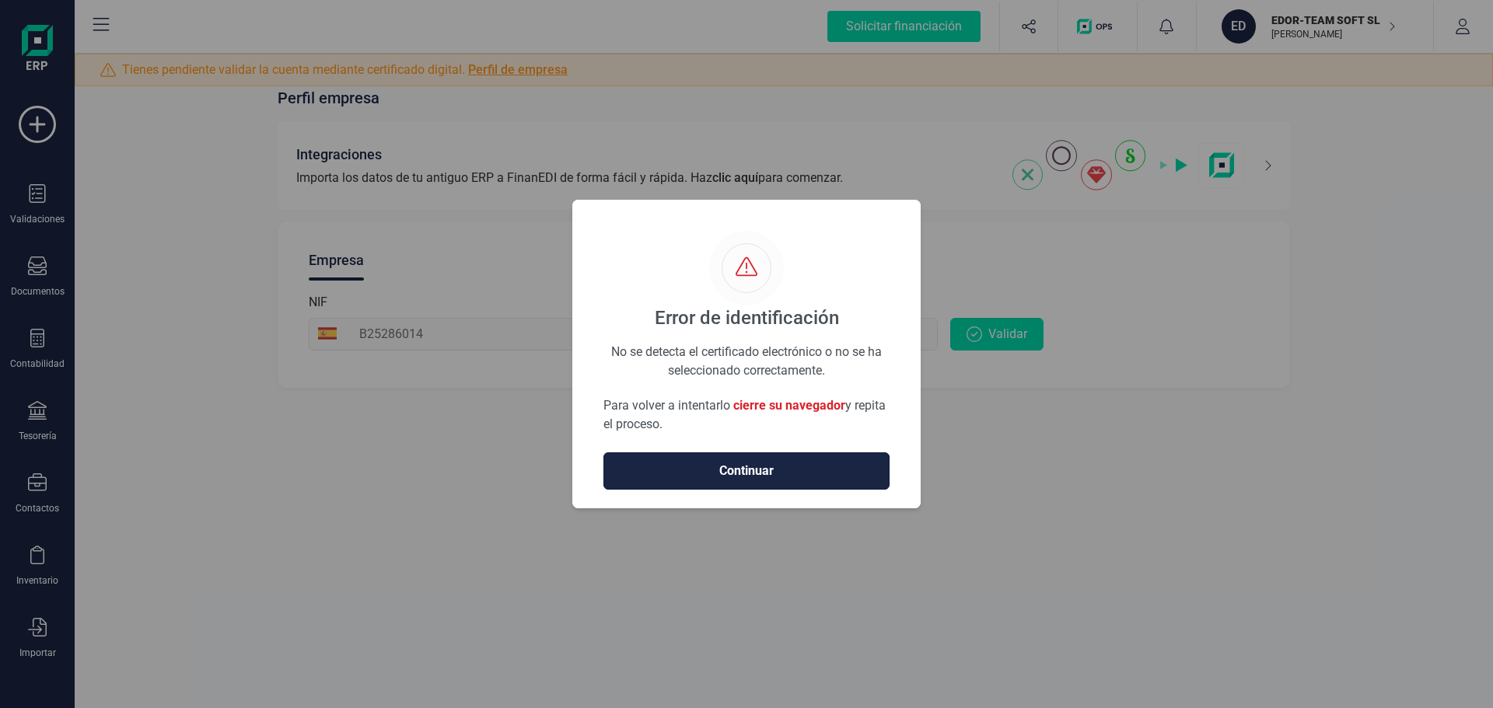
click at [728, 474] on span "Continuar" at bounding box center [747, 471] width 254 height 19
click at [734, 470] on span "Continuar" at bounding box center [747, 471] width 254 height 19
click at [815, 476] on span "Continuar" at bounding box center [747, 471] width 254 height 19
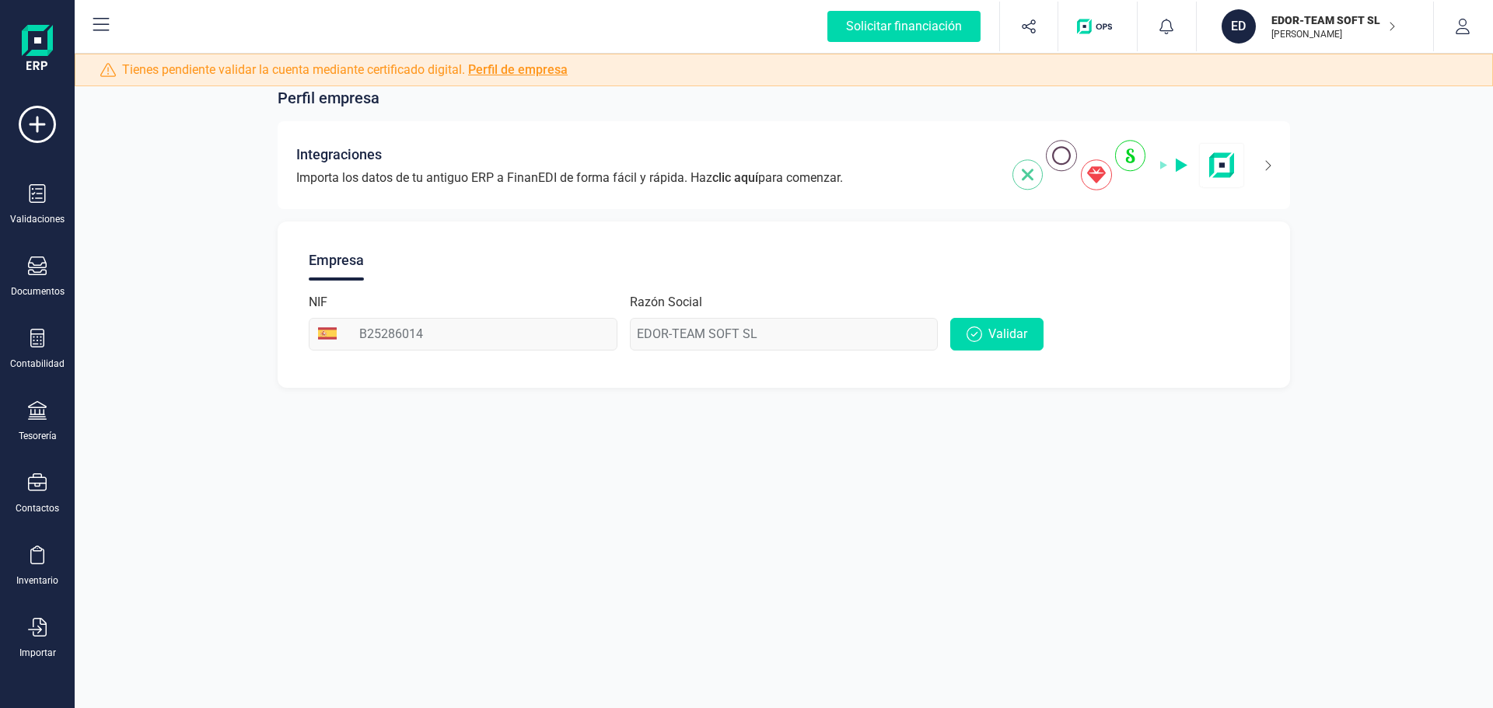
click at [653, 444] on div "Perfil empresa Integraciones Importa los datos de tu antiguo ERP a FinanEDI de …" at bounding box center [784, 354] width 1418 height 708
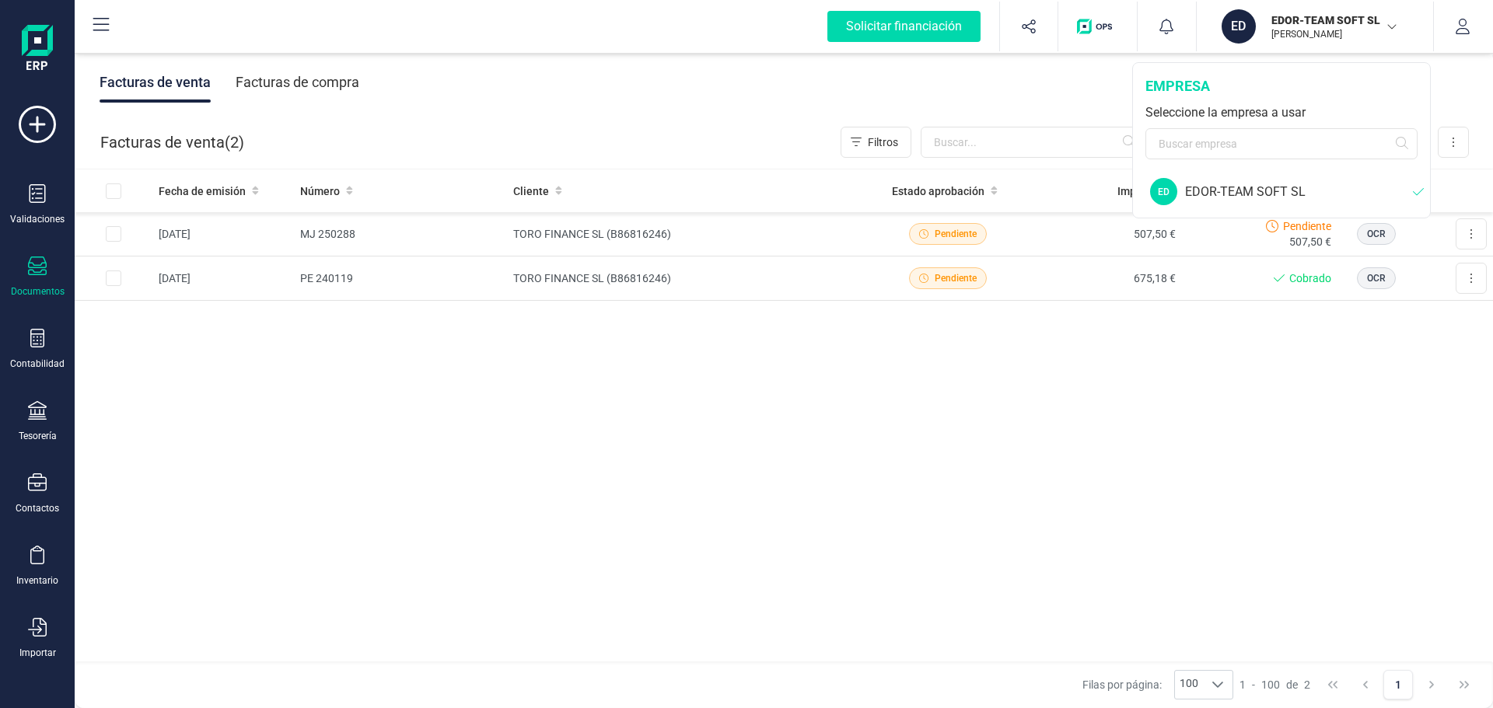
click at [1288, 395] on div "Fecha de emisión Número Cliente Estado aprobación Importe Estado cobro Origen […" at bounding box center [784, 417] width 1418 height 494
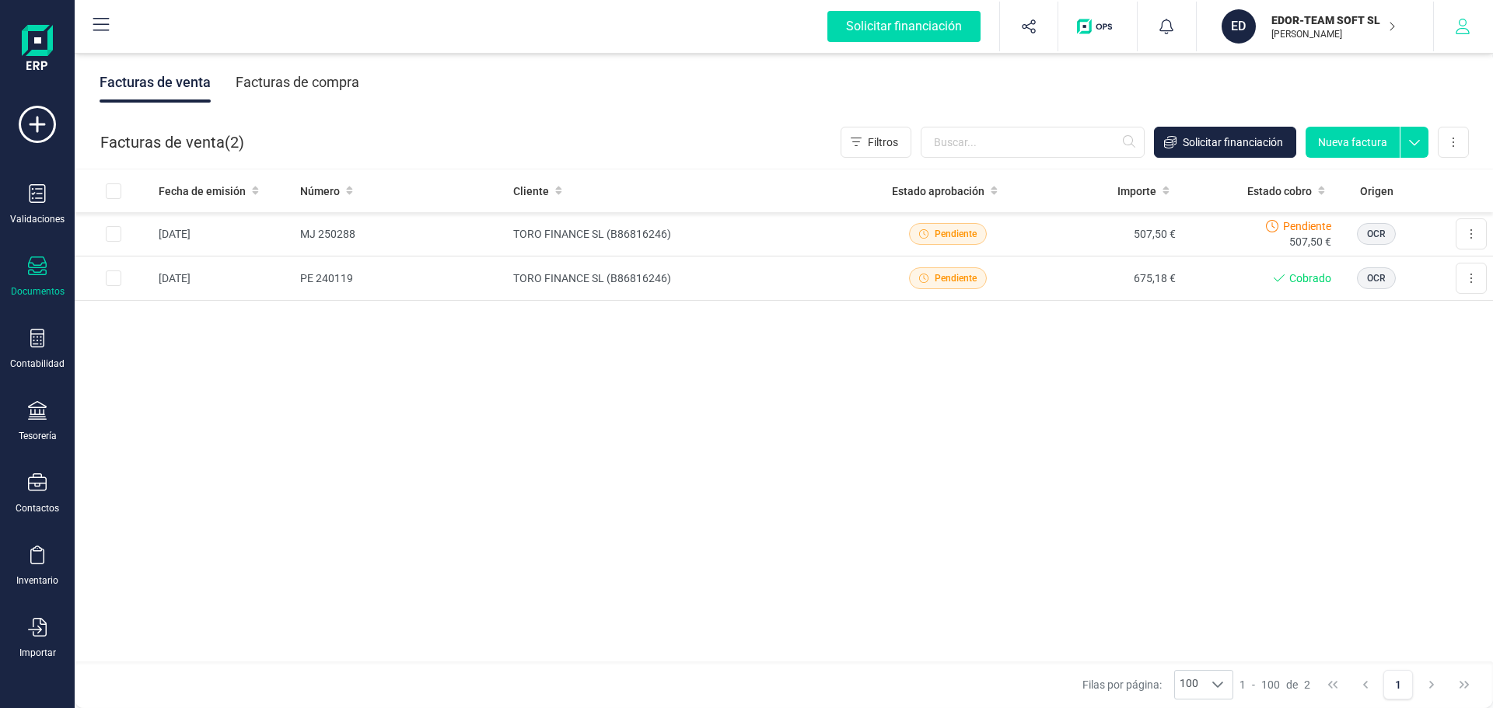
click at [1464, 40] on button "button" at bounding box center [1463, 27] width 58 height 50
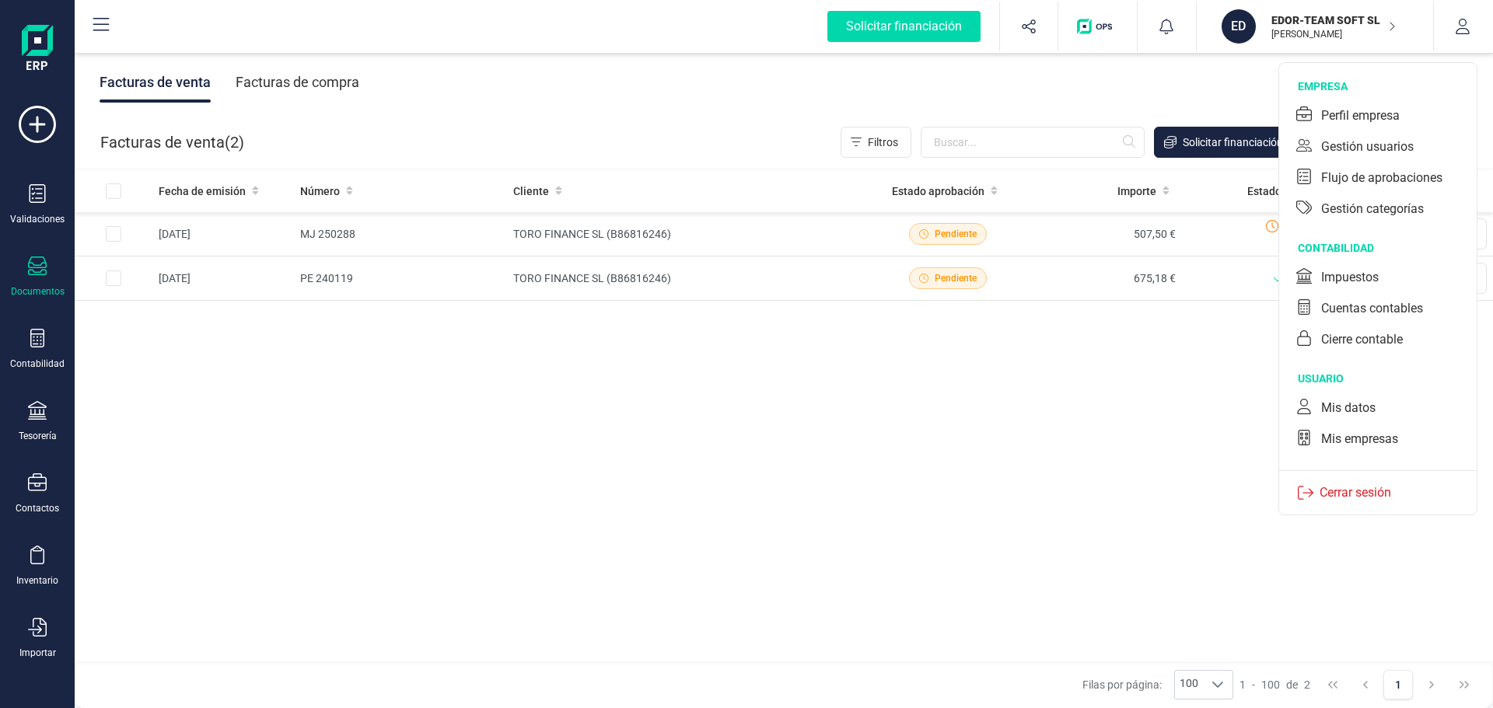
click at [847, 558] on div "Fecha de emisión Número Cliente Estado aprobación Importe Estado cobro Origen […" at bounding box center [784, 417] width 1418 height 494
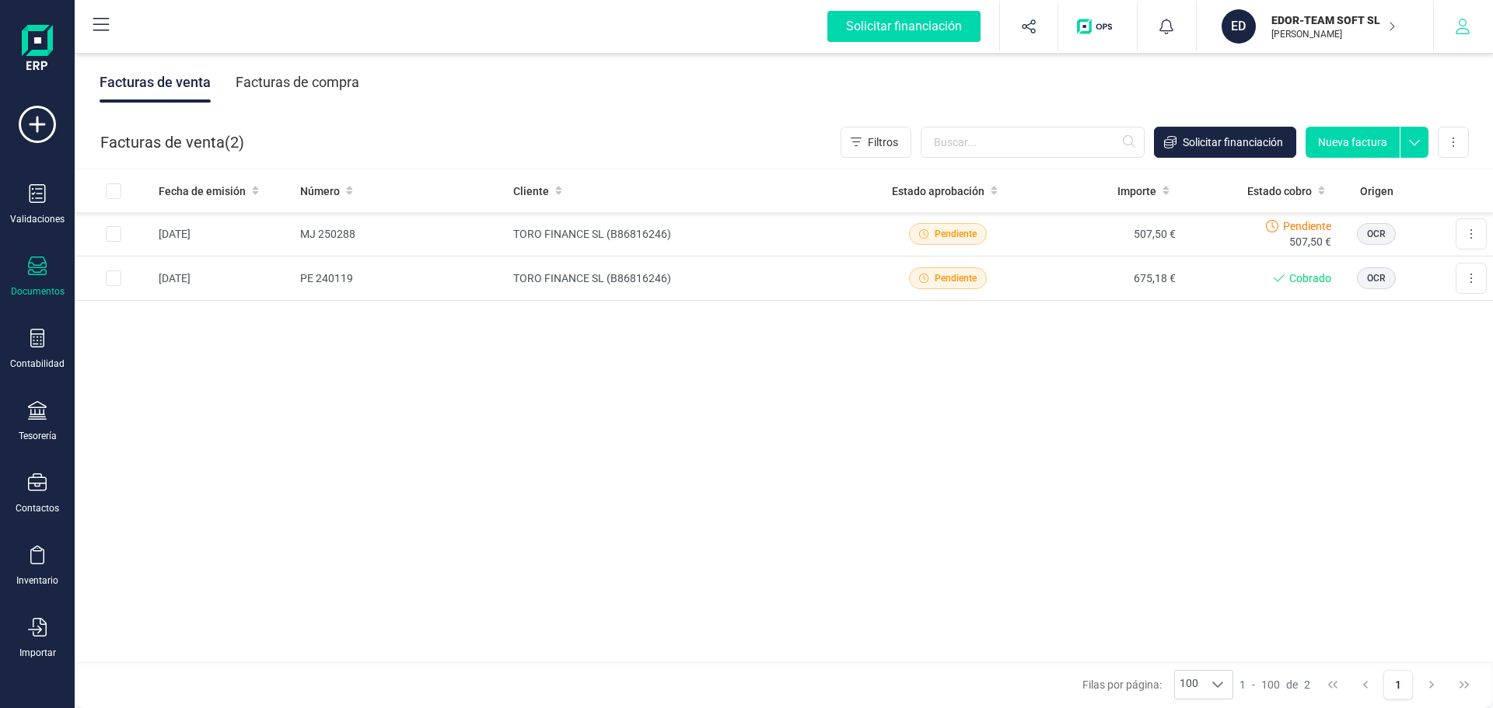
click at [1456, 38] on button "button" at bounding box center [1463, 27] width 58 height 50
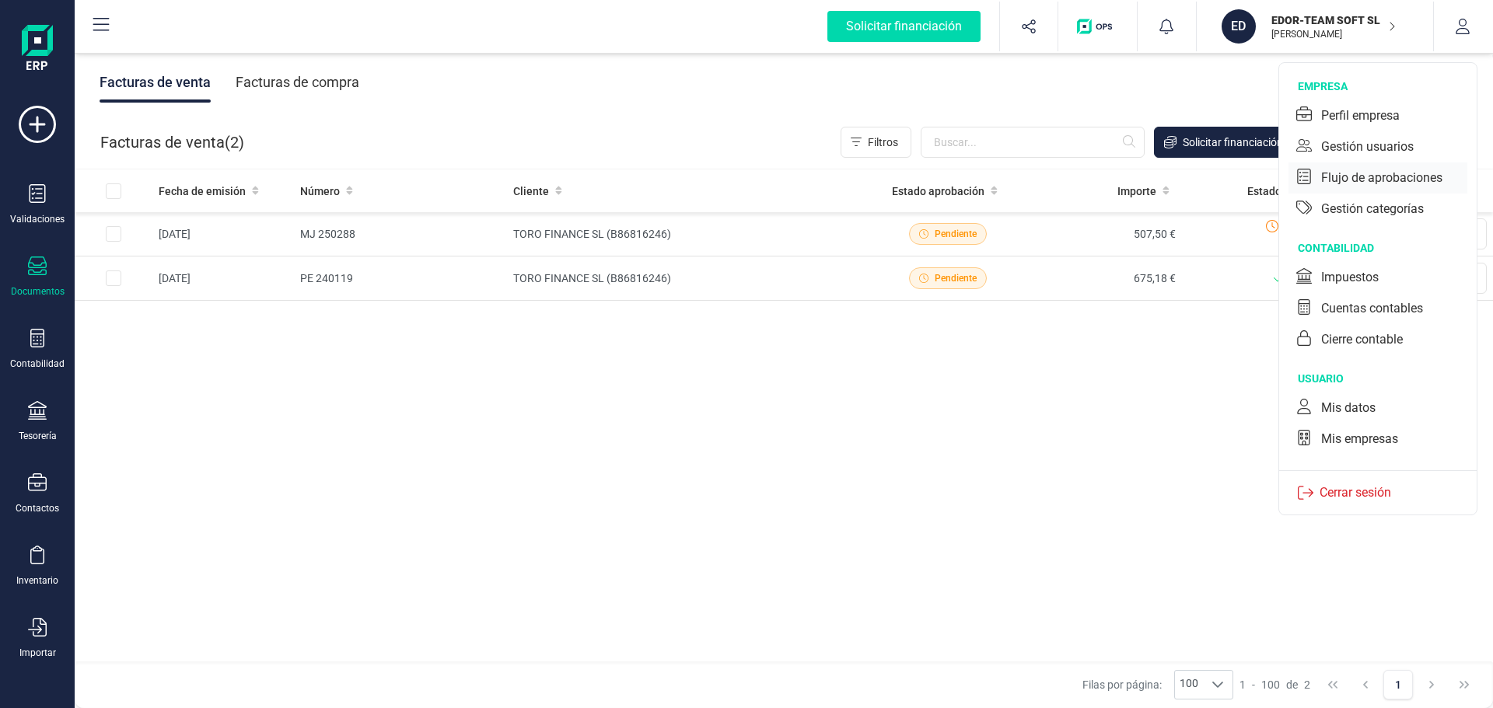
click at [1393, 171] on div "Flujo de aprobaciones" at bounding box center [1381, 178] width 121 height 19
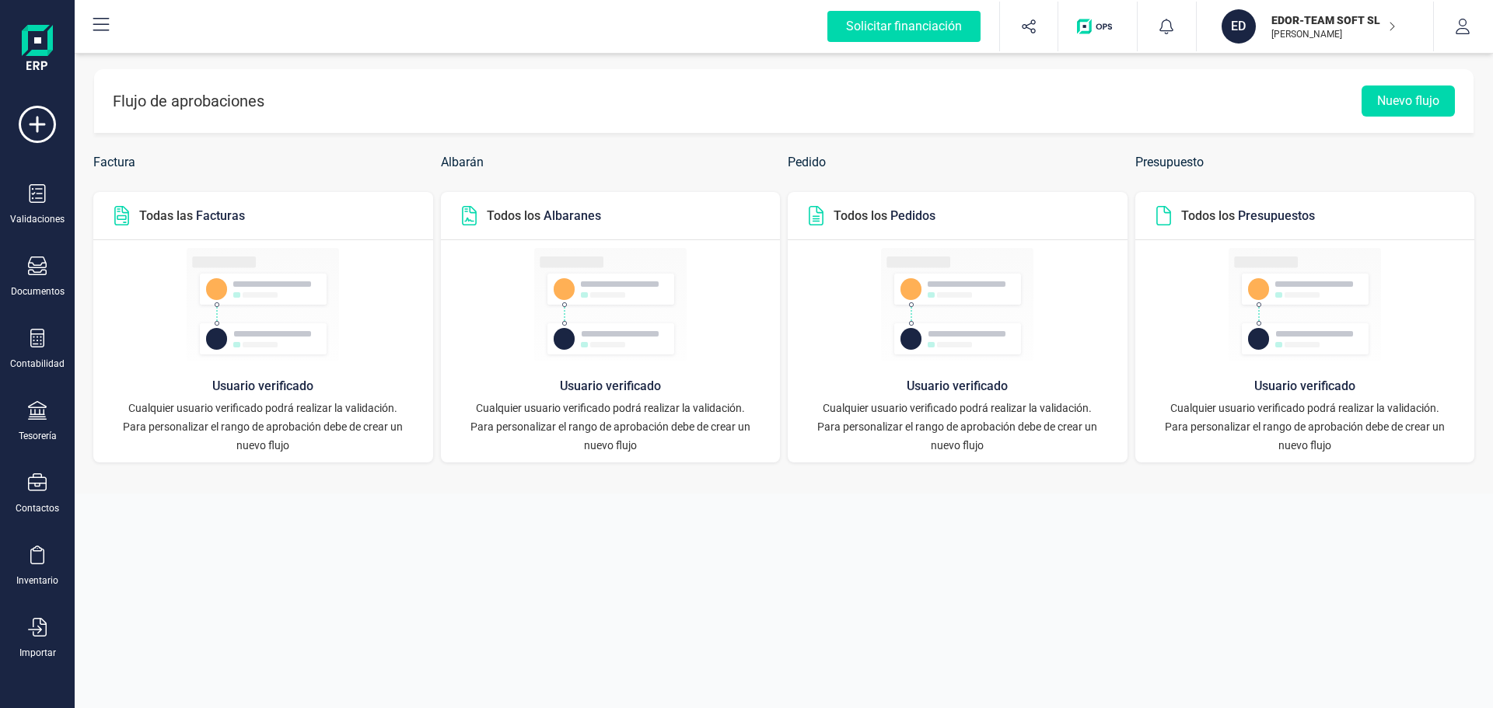
click at [121, 218] on icon at bounding box center [121, 215] width 19 height 19
click at [178, 218] on p "Todas las Facturas" at bounding box center [192, 216] width 106 height 19
drag, startPoint x: 556, startPoint y: 217, endPoint x: 555, endPoint y: 226, distance: 9.4
click at [555, 217] on span "Albaranes" at bounding box center [573, 215] width 58 height 15
click at [600, 390] on h5 "Usuario verificado" at bounding box center [610, 386] width 309 height 25
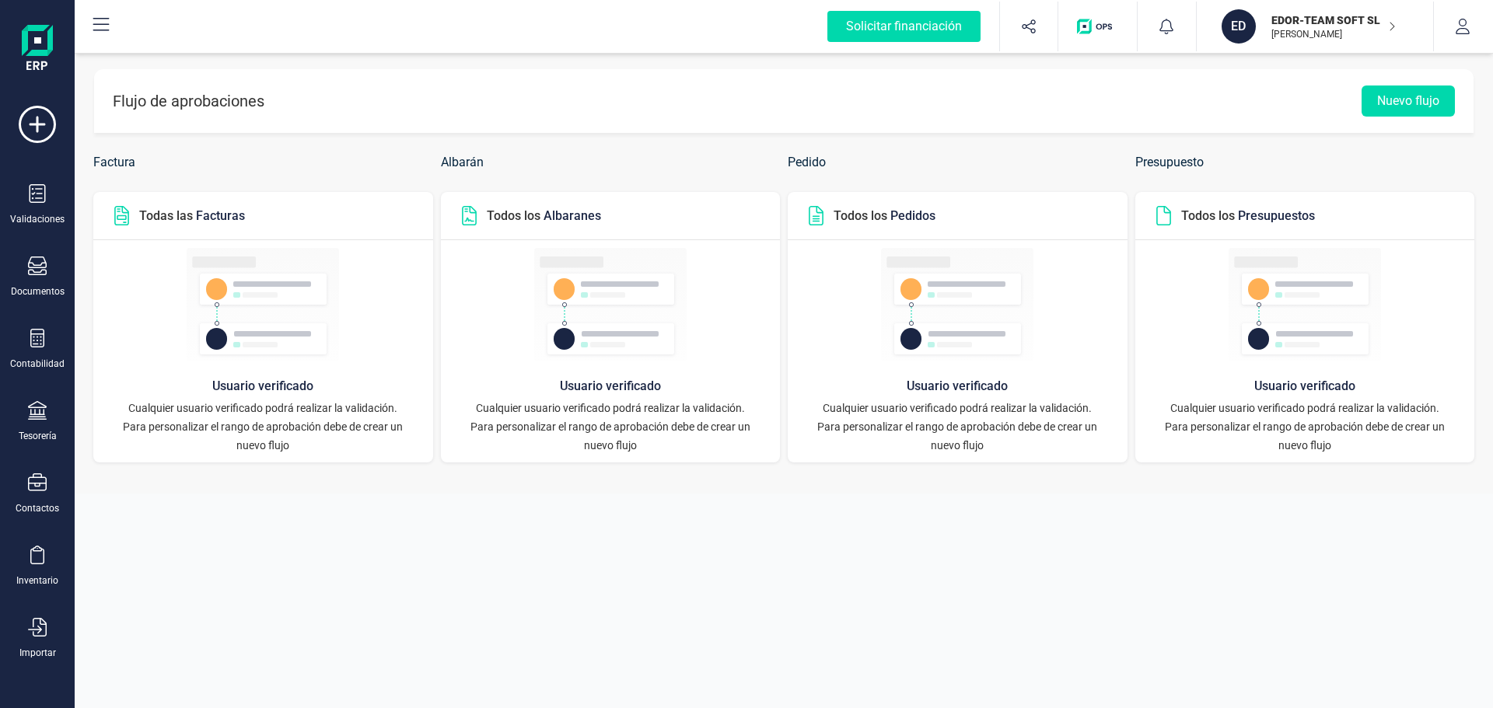
click at [886, 225] on p "Todos los Pedidos" at bounding box center [885, 216] width 102 height 19
click at [1429, 108] on button "Nuevo flujo" at bounding box center [1408, 101] width 93 height 31
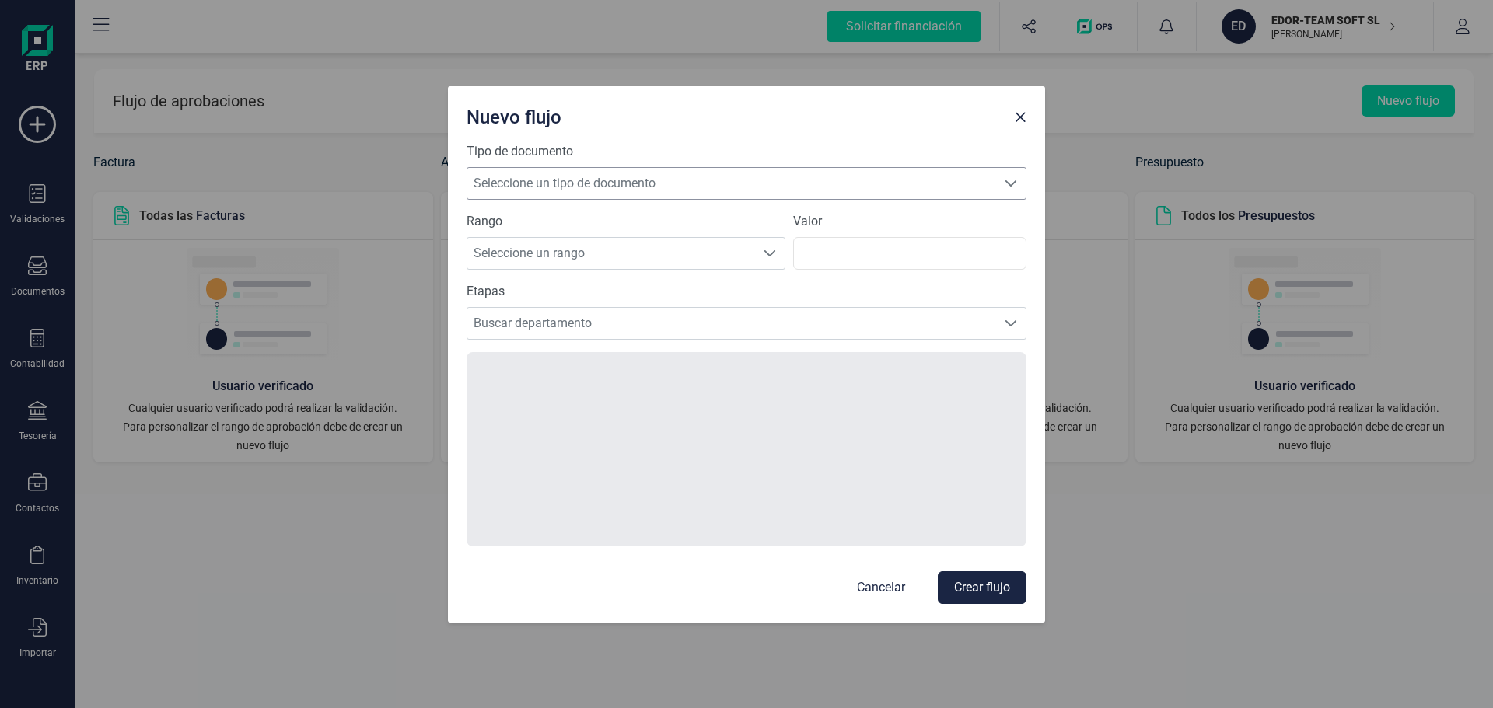
click at [725, 180] on span "Seleccione un tipo de documento" at bounding box center [731, 183] width 529 height 31
click at [705, 327] on span "Buscar departamento" at bounding box center [731, 323] width 529 height 31
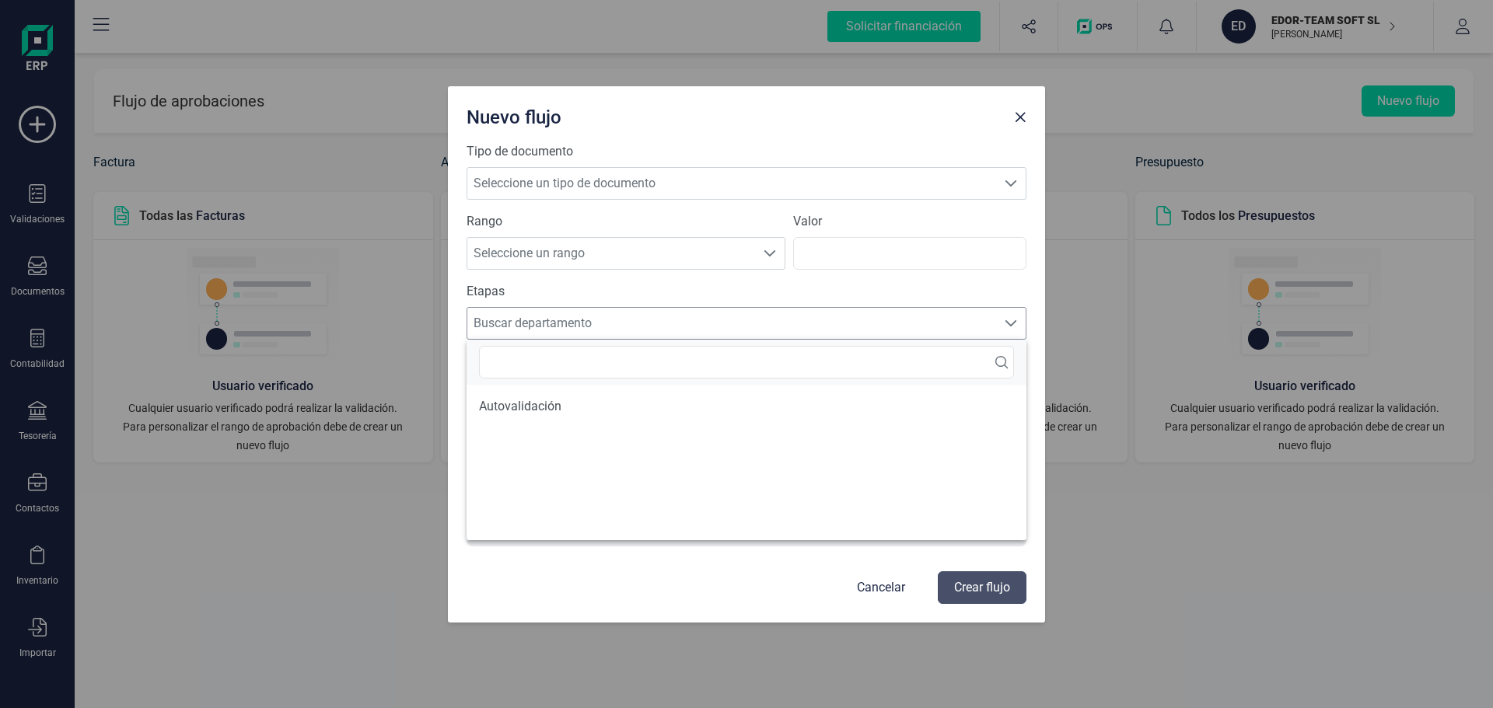
click at [705, 327] on span "Buscar departamento" at bounding box center [731, 323] width 529 height 31
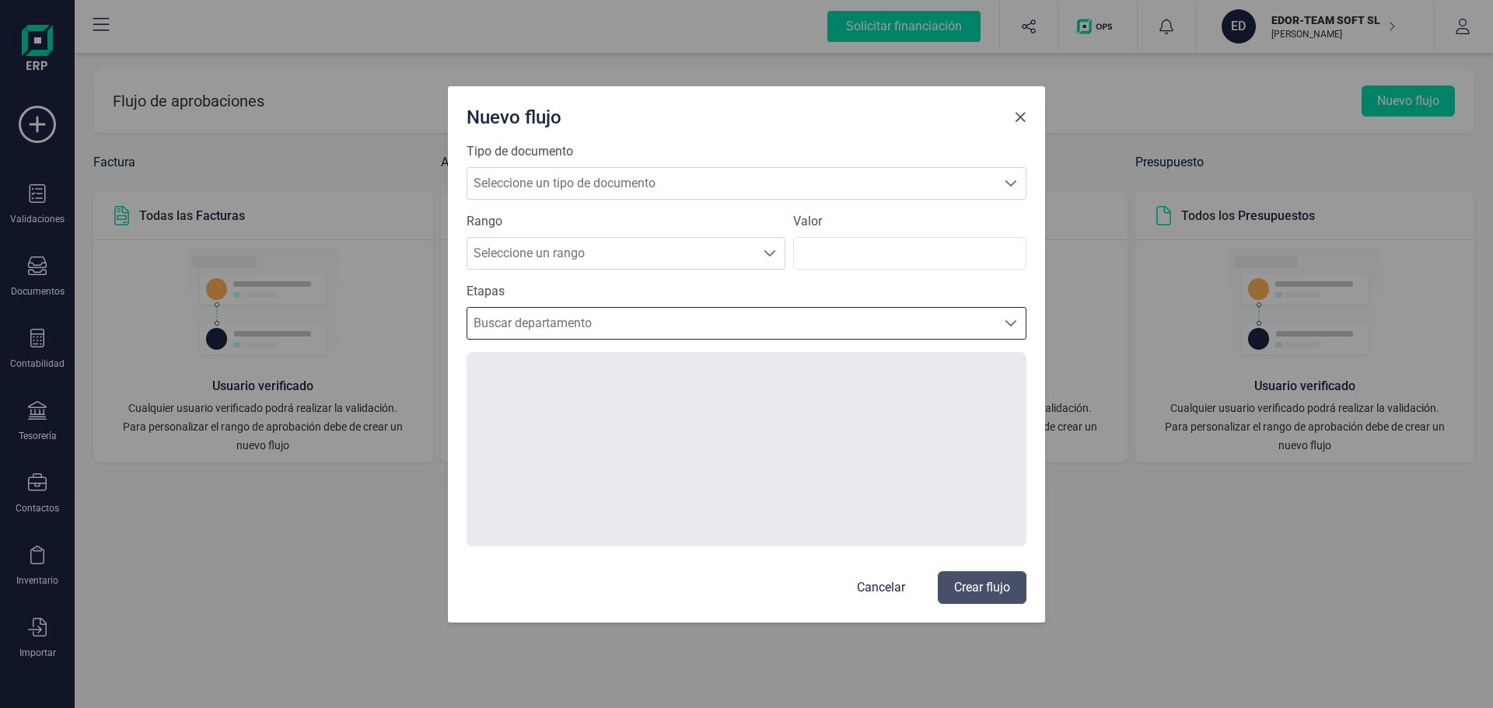
click at [1018, 121] on span "Close" at bounding box center [1020, 117] width 12 height 12
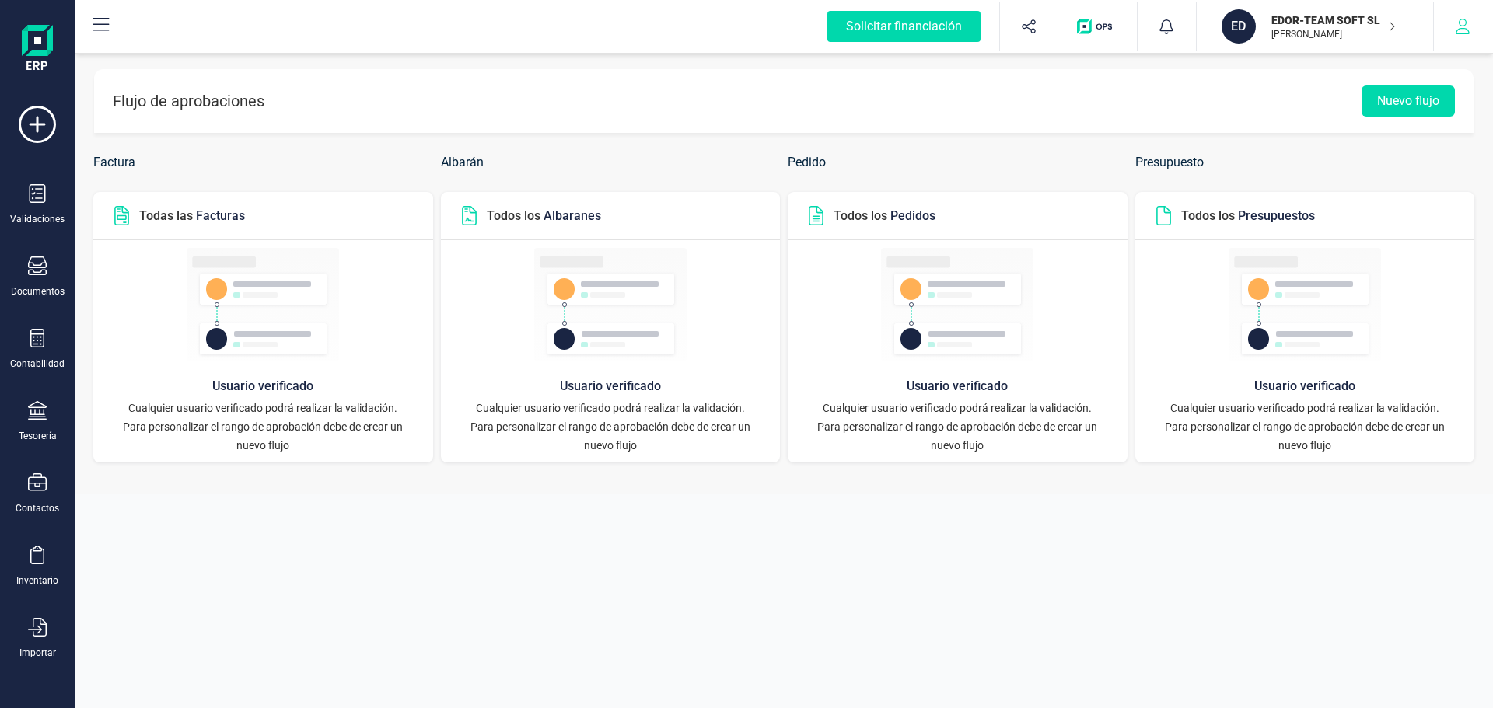
click at [1460, 31] on icon "button" at bounding box center [1463, 27] width 16 height 16
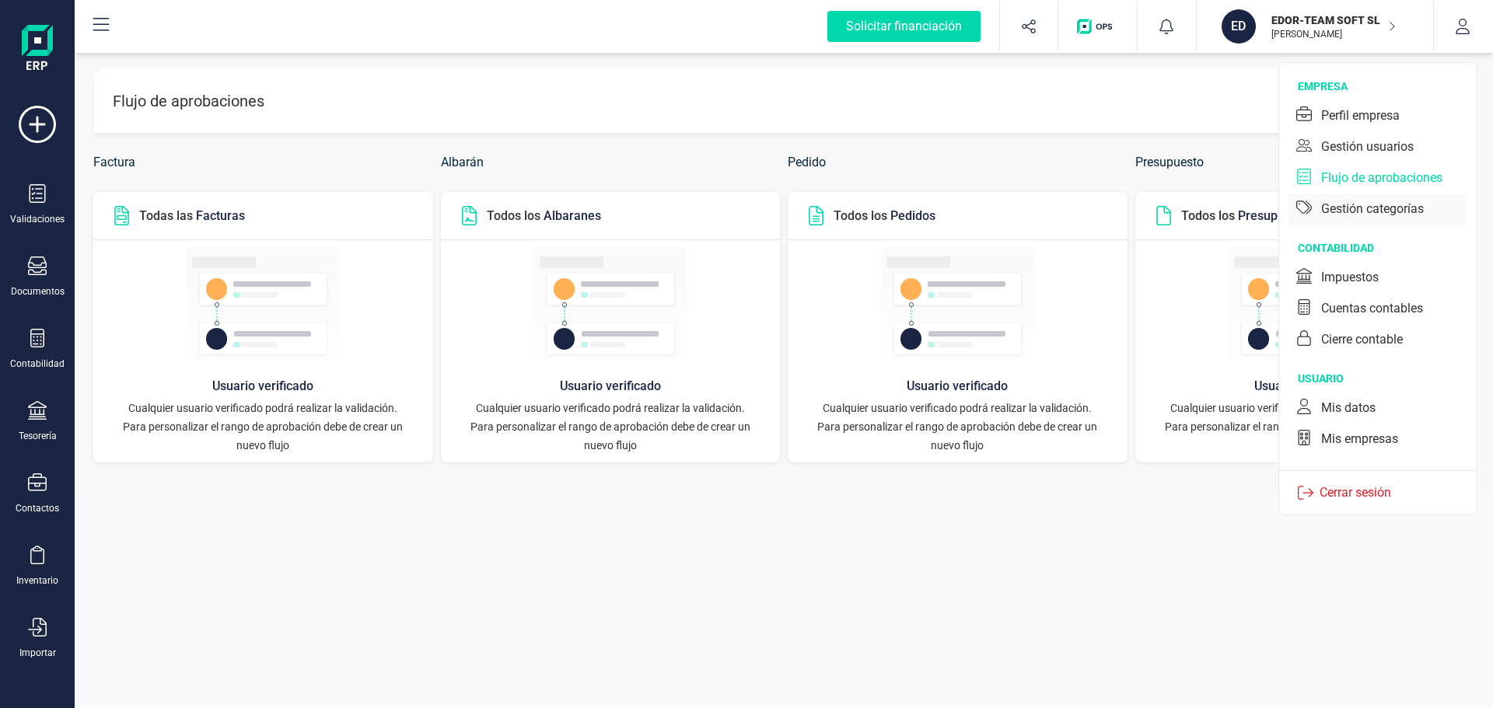
click at [1404, 215] on div "Gestión categorías" at bounding box center [1372, 209] width 103 height 19
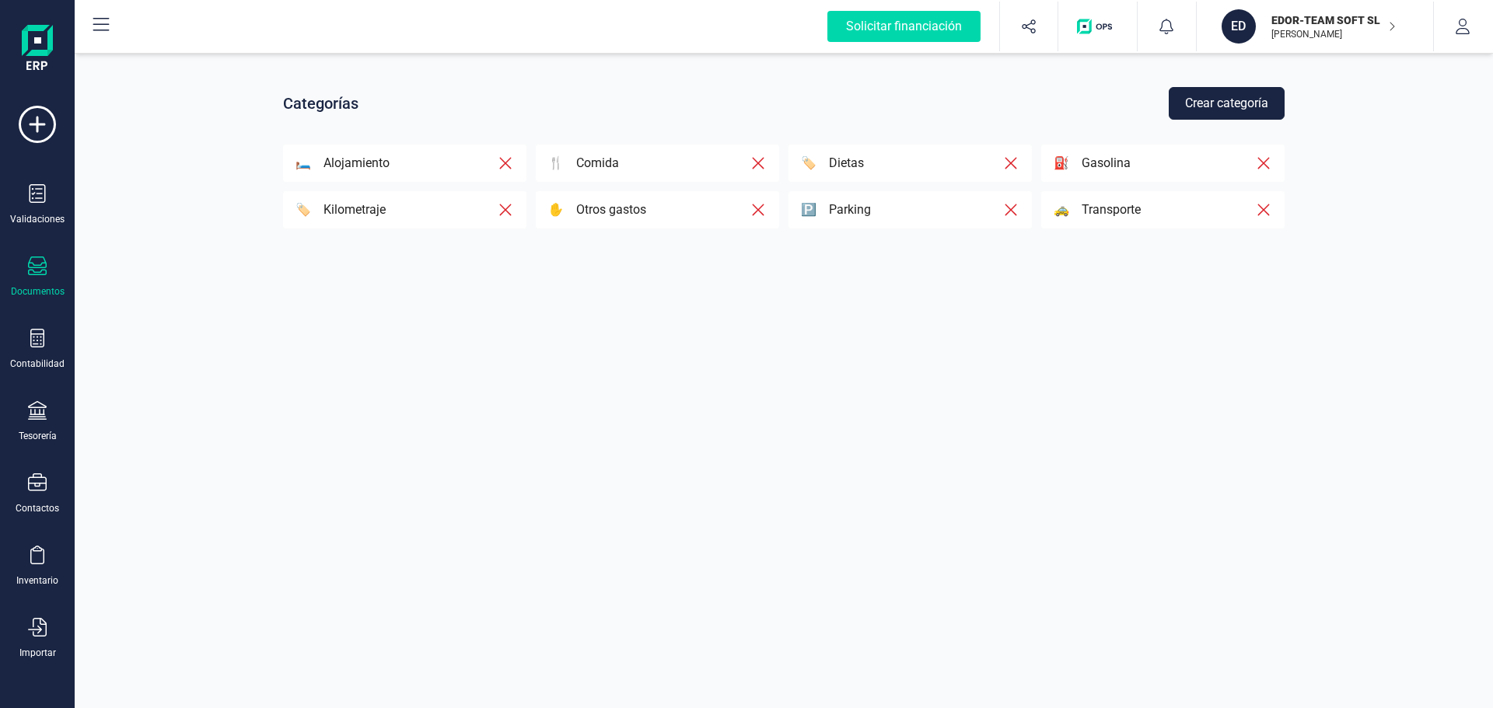
click at [37, 273] on icon at bounding box center [37, 266] width 19 height 19
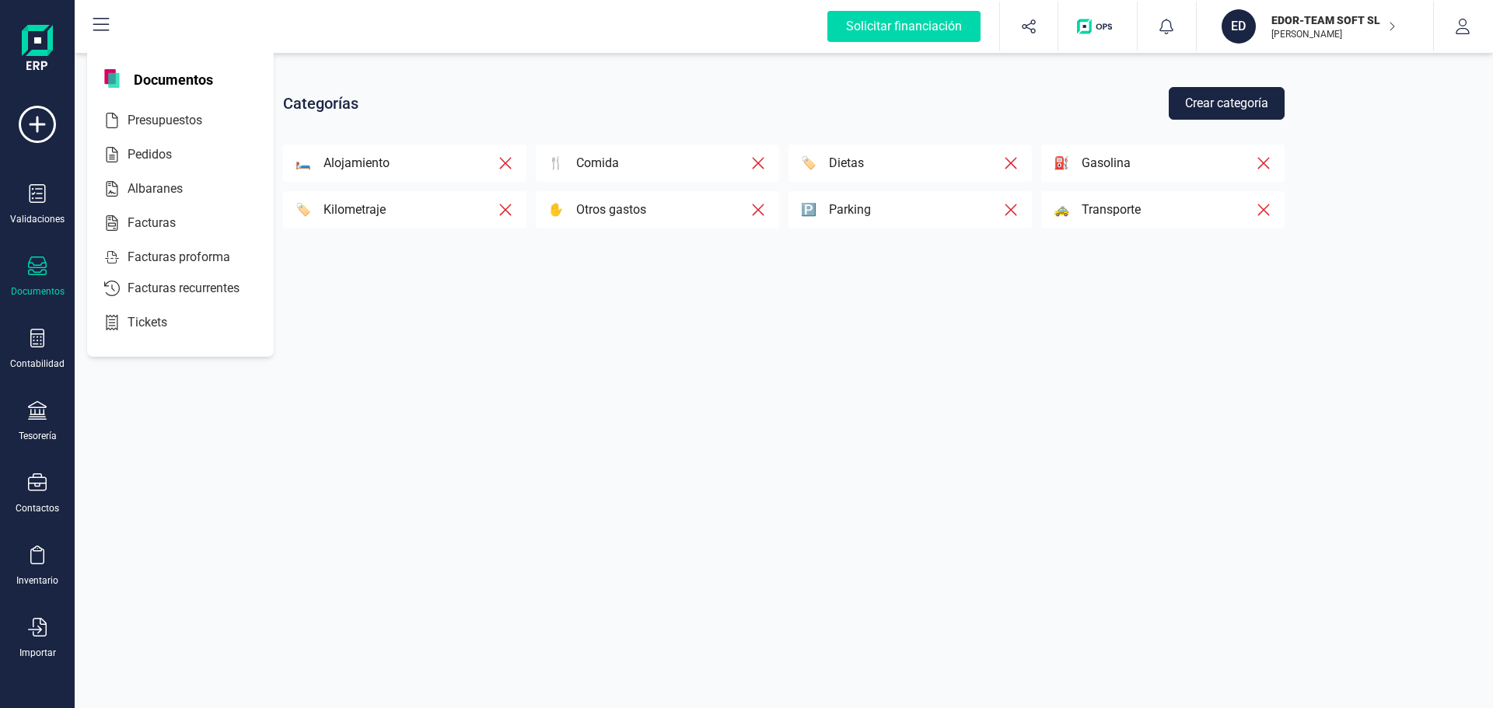
click at [29, 287] on div "Documentos" at bounding box center [38, 291] width 54 height 12
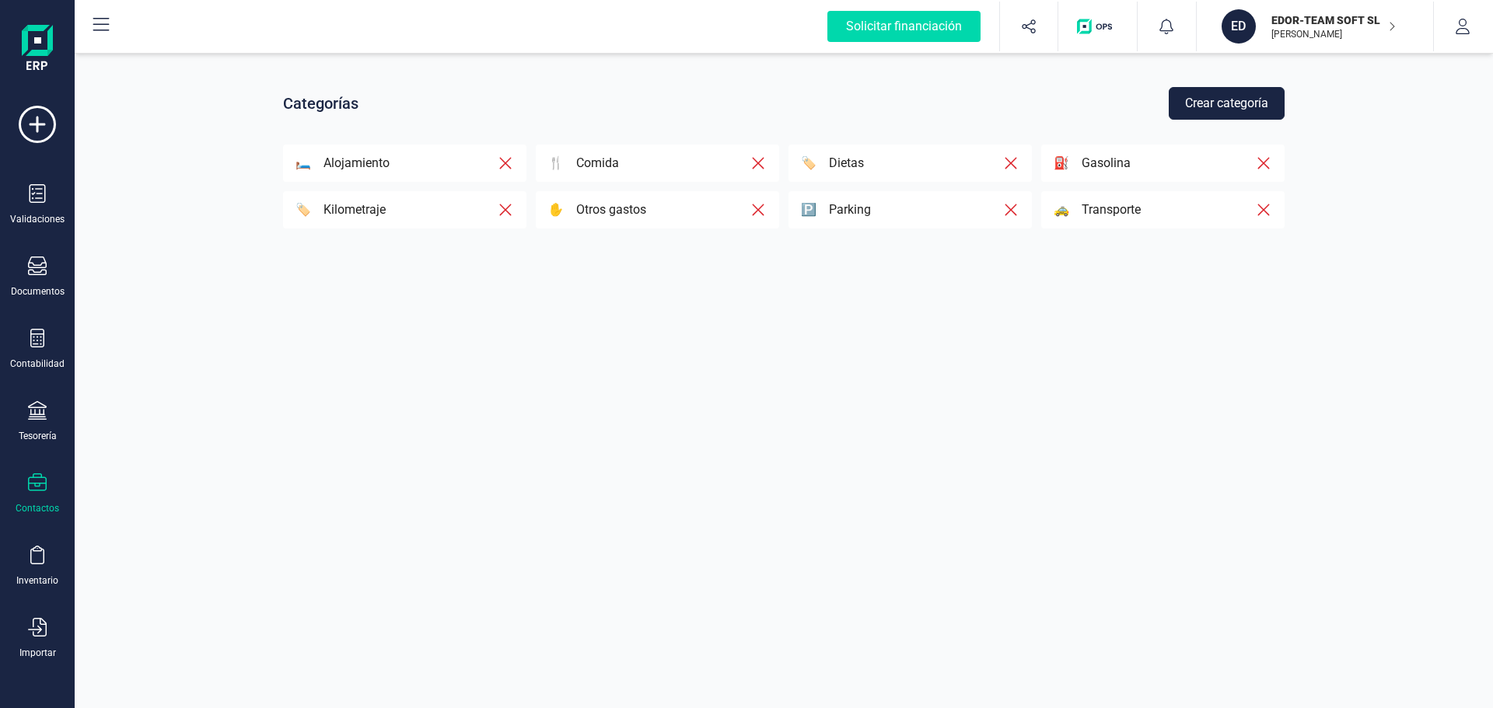
click at [37, 495] on div at bounding box center [37, 485] width 19 height 23
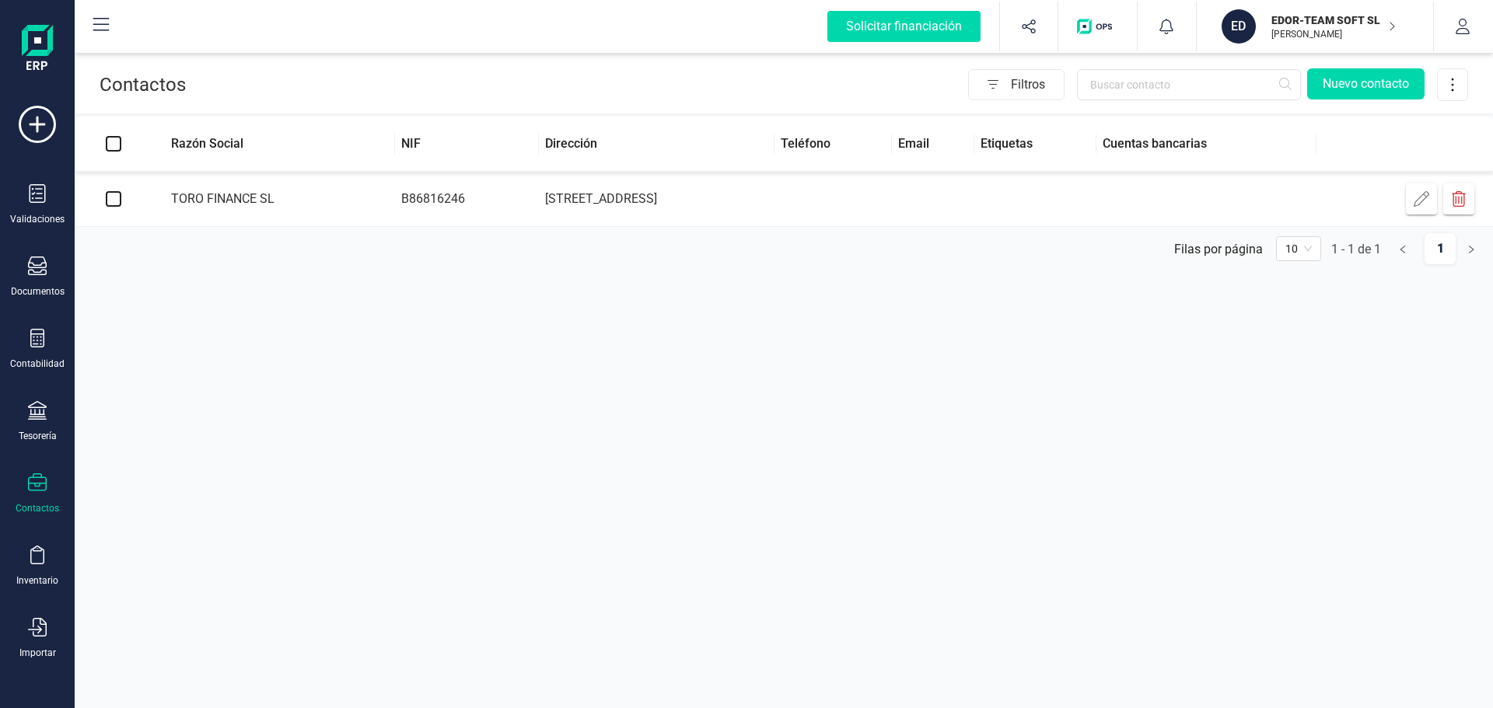
click at [442, 192] on td "B86816246" at bounding box center [467, 199] width 144 height 55
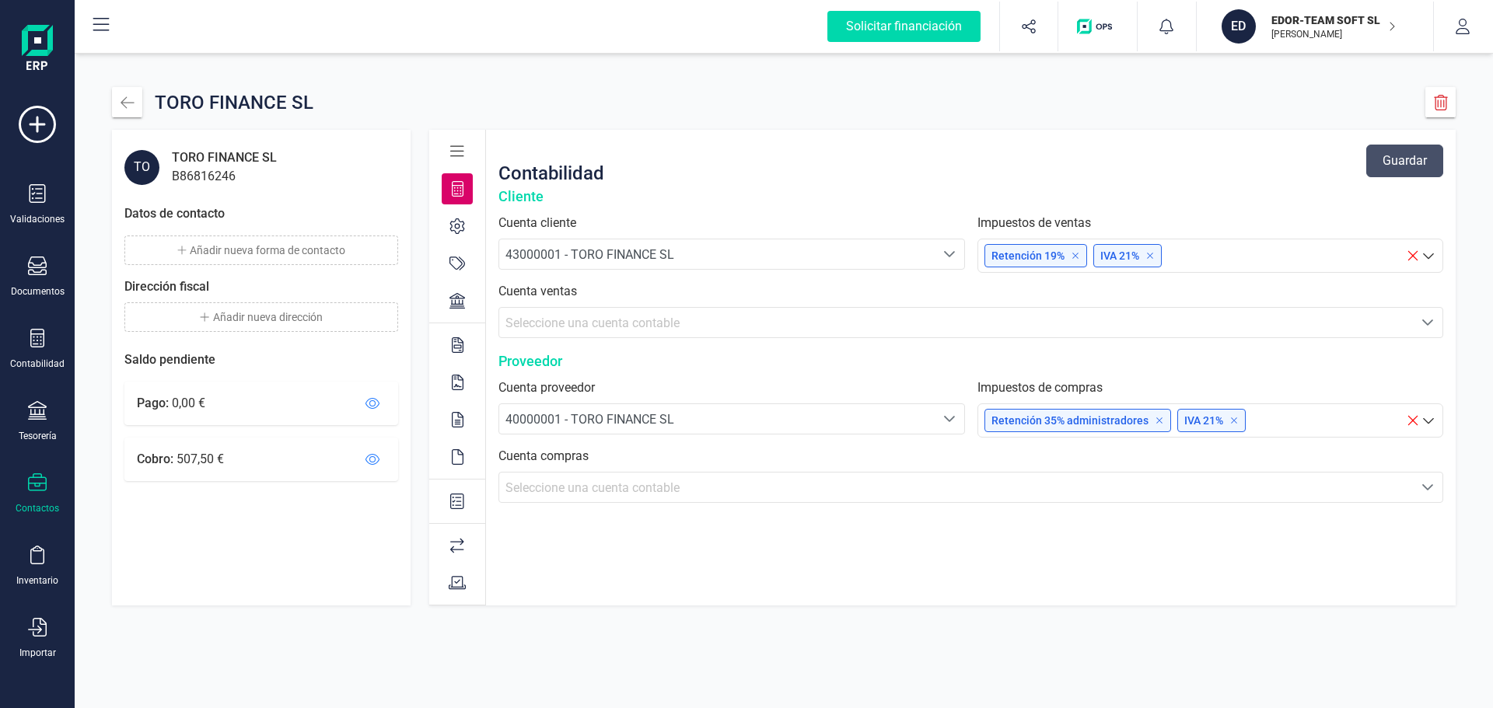
click at [369, 457] on icon at bounding box center [372, 459] width 26 height 25
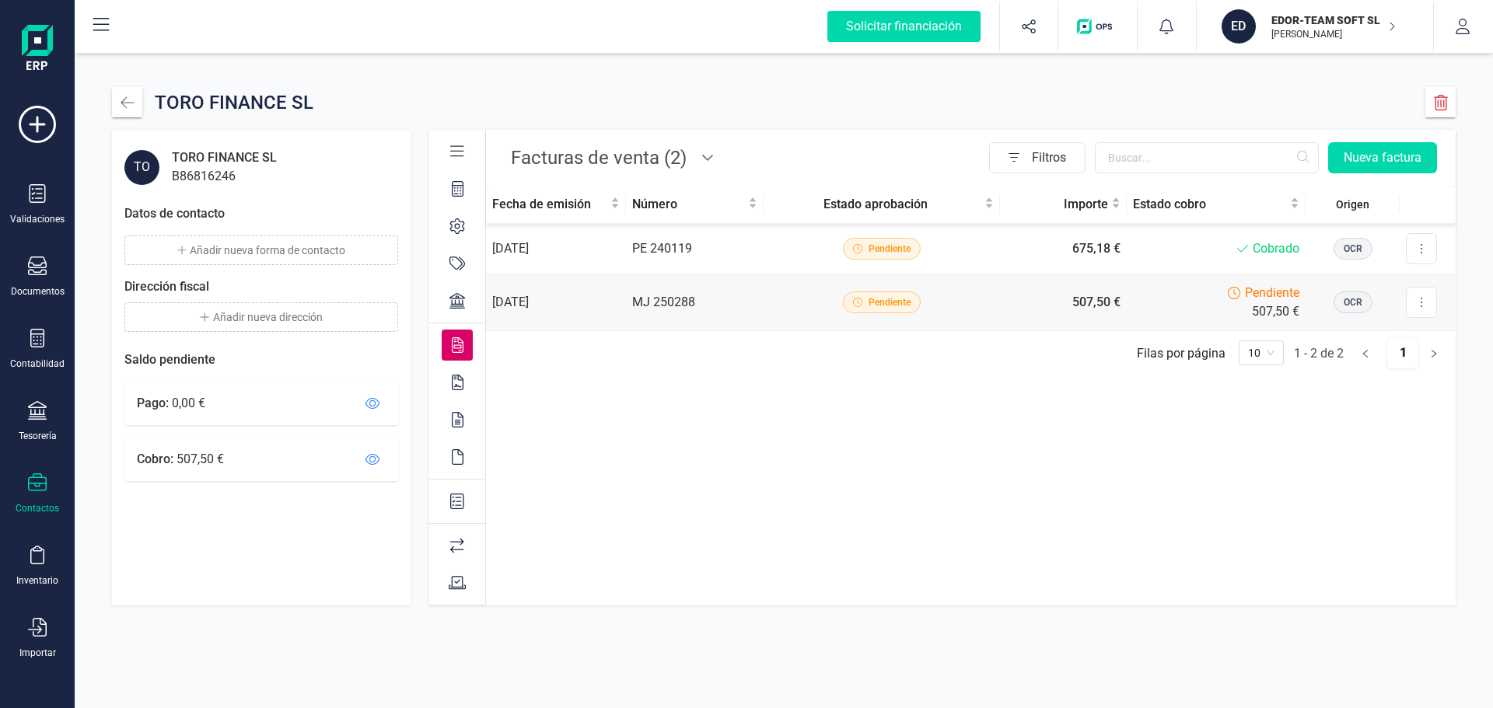
click at [458, 150] on icon at bounding box center [457, 152] width 14 height 16
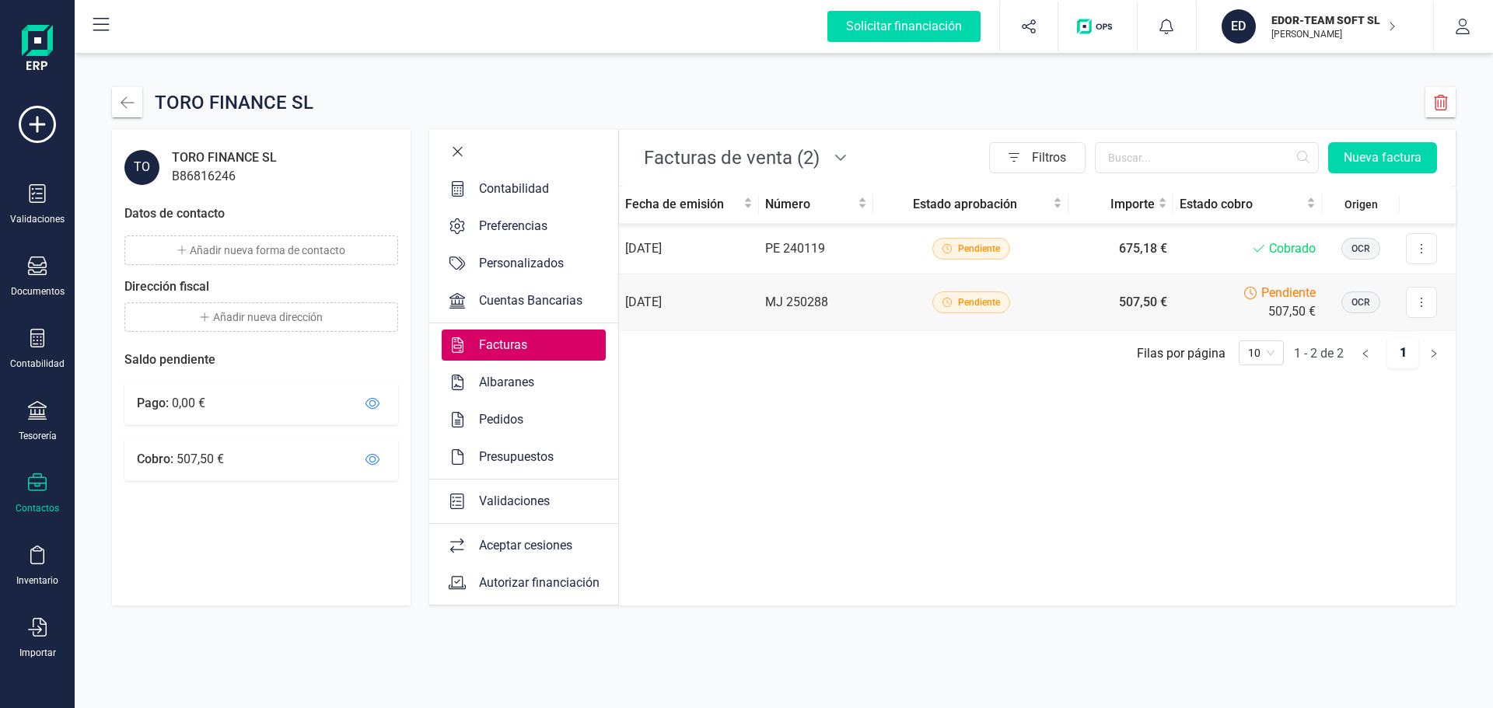
click at [526, 498] on div "Validaciones" at bounding box center [514, 501] width 83 height 19
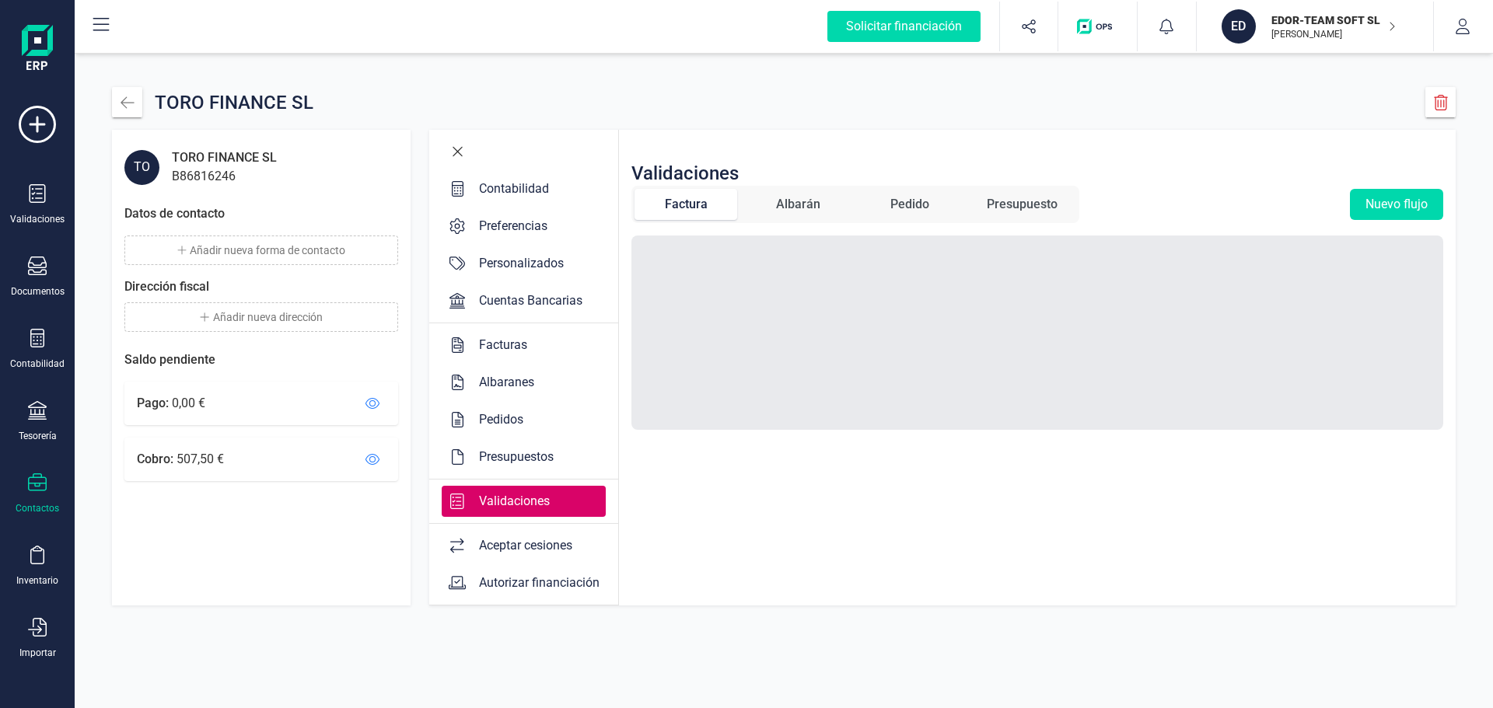
click at [1309, 23] on p "EDOR-TEAM SOFT SL" at bounding box center [1333, 20] width 124 height 16
click at [1175, 30] on div at bounding box center [1167, 27] width 58 height 50
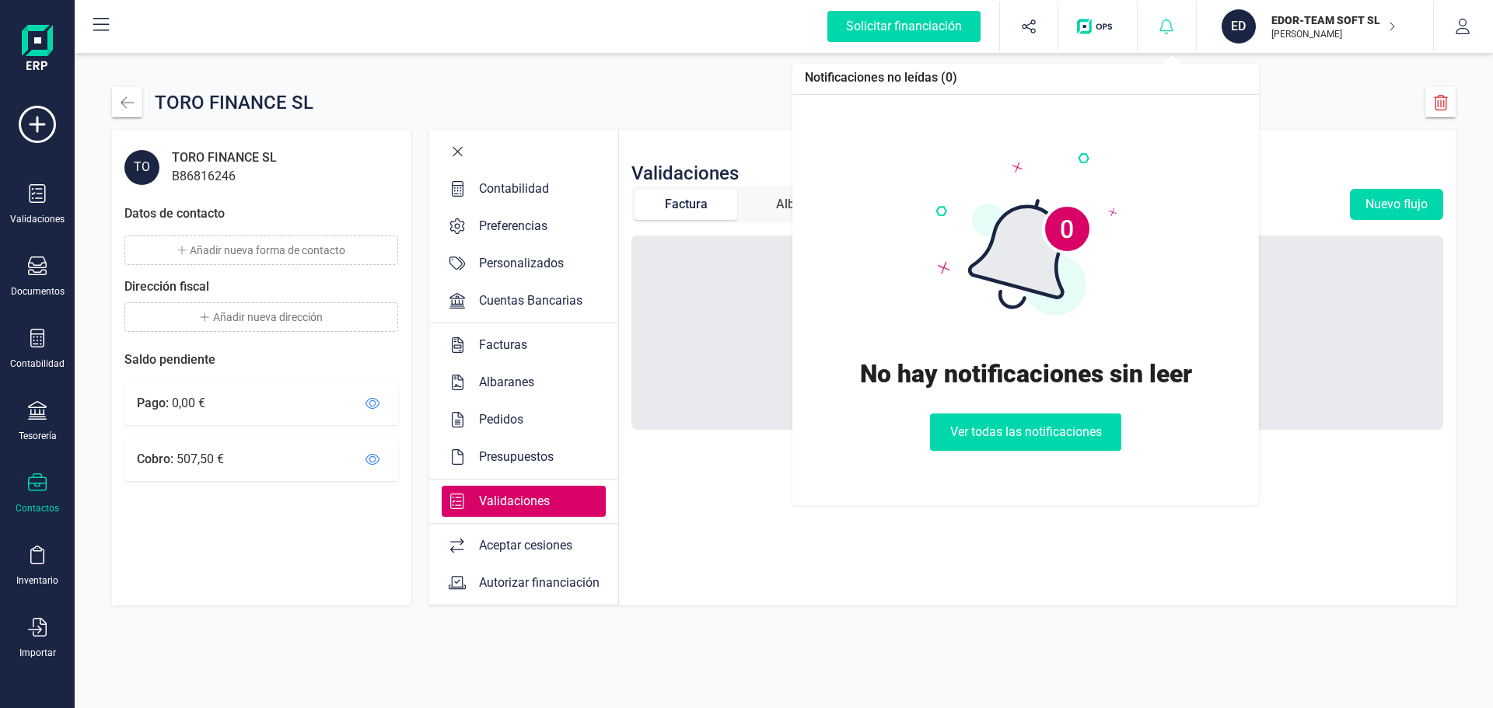
click at [1175, 30] on div at bounding box center [1167, 27] width 58 height 50
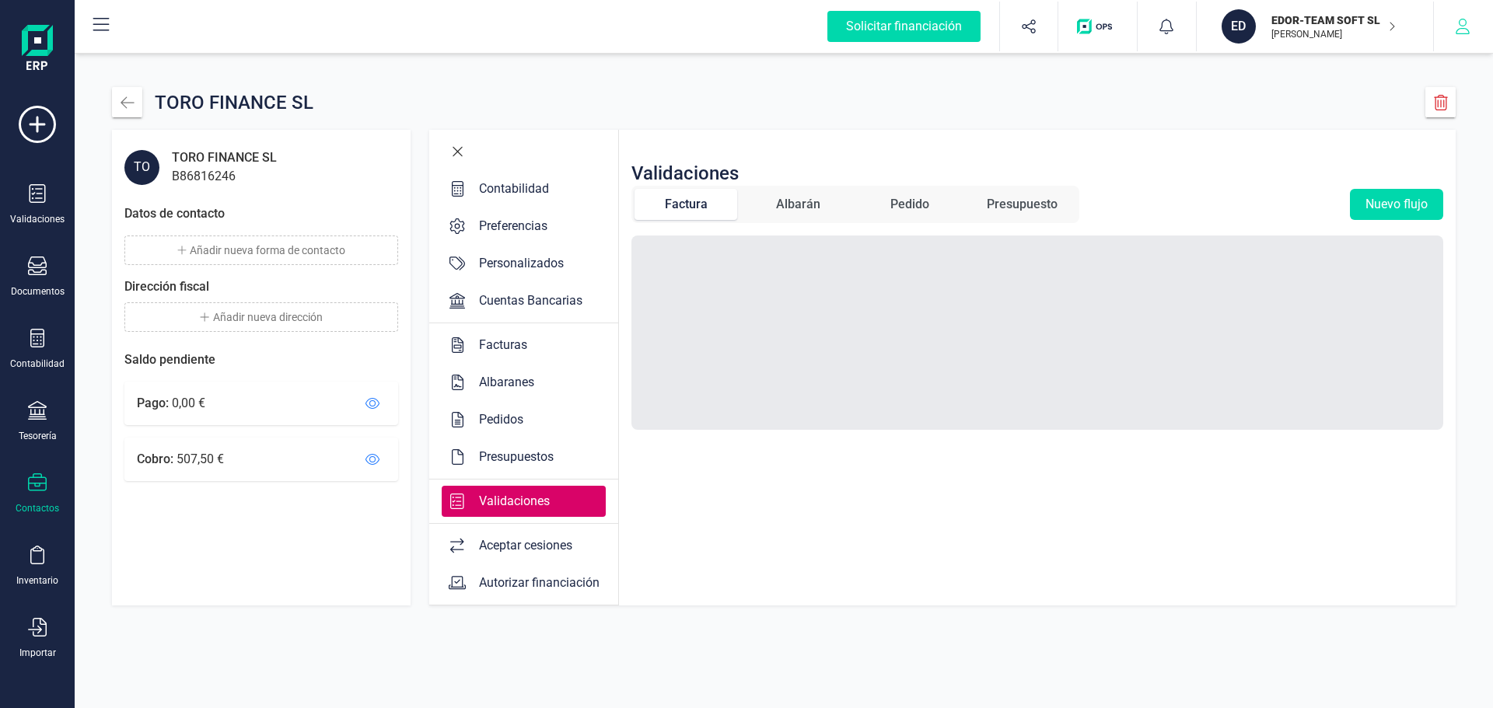
click at [1471, 33] on button "button" at bounding box center [1463, 27] width 58 height 50
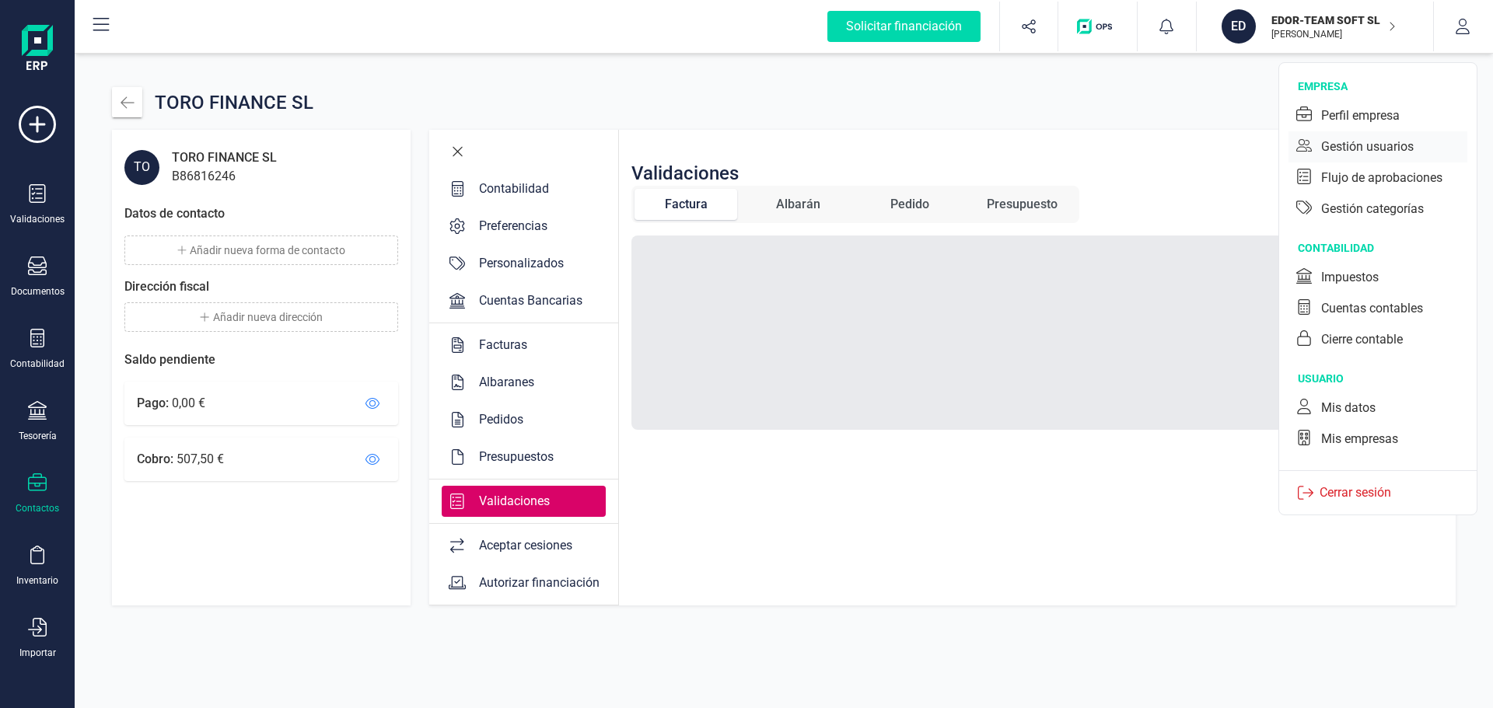
click at [1356, 131] on div "Gestión usuarios" at bounding box center [1377, 146] width 179 height 31
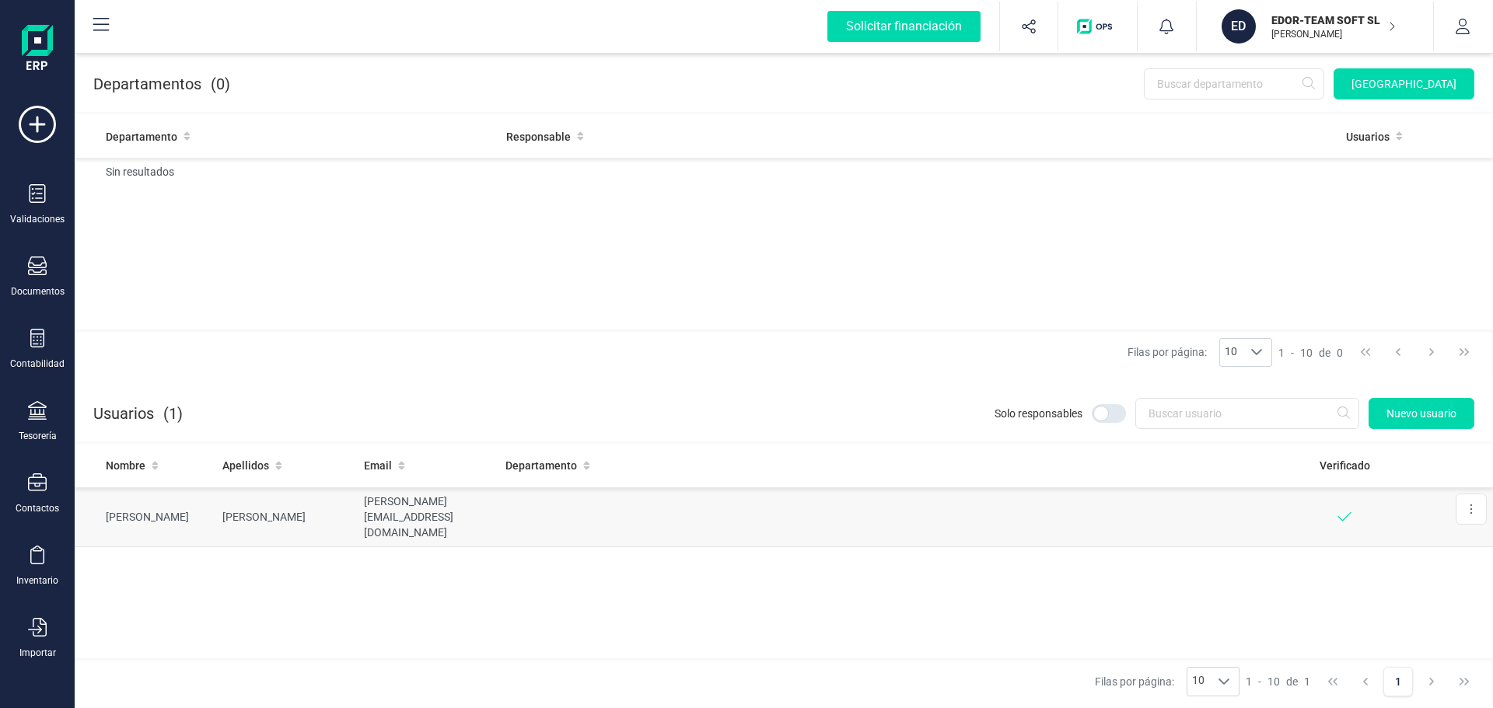
click at [447, 509] on td "[PERSON_NAME][EMAIL_ADDRESS][DOMAIN_NAME]" at bounding box center [429, 518] width 142 height 60
click at [1470, 501] on button at bounding box center [1471, 509] width 31 height 31
click at [1105, 616] on div "Nombre Apellidos Email Departamento Verificado [PERSON_NAME] [PERSON_NAME][EMAI…" at bounding box center [784, 552] width 1418 height 215
click at [99, 25] on icon at bounding box center [101, 25] width 19 height 19
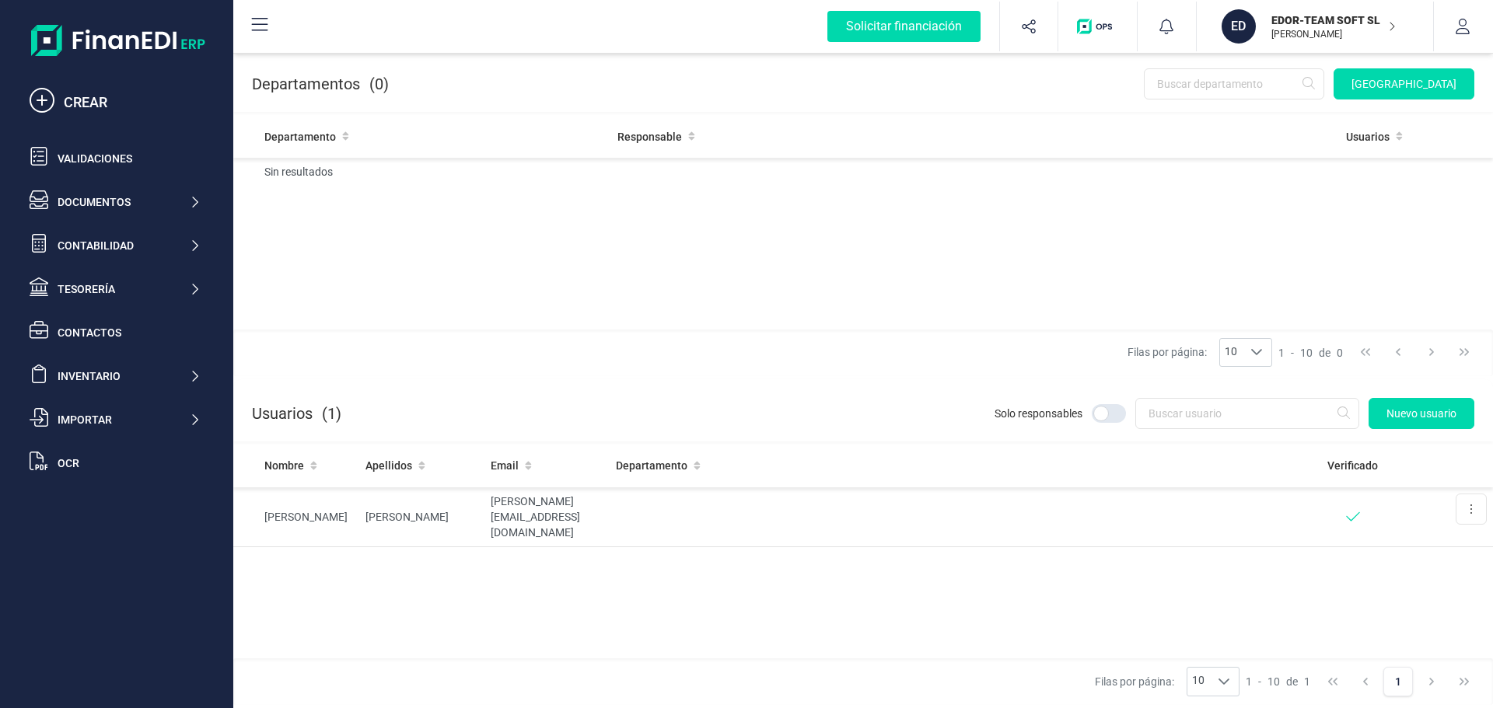
click at [117, 49] on img at bounding box center [118, 40] width 174 height 31
click at [1462, 16] on button "button" at bounding box center [1463, 27] width 58 height 50
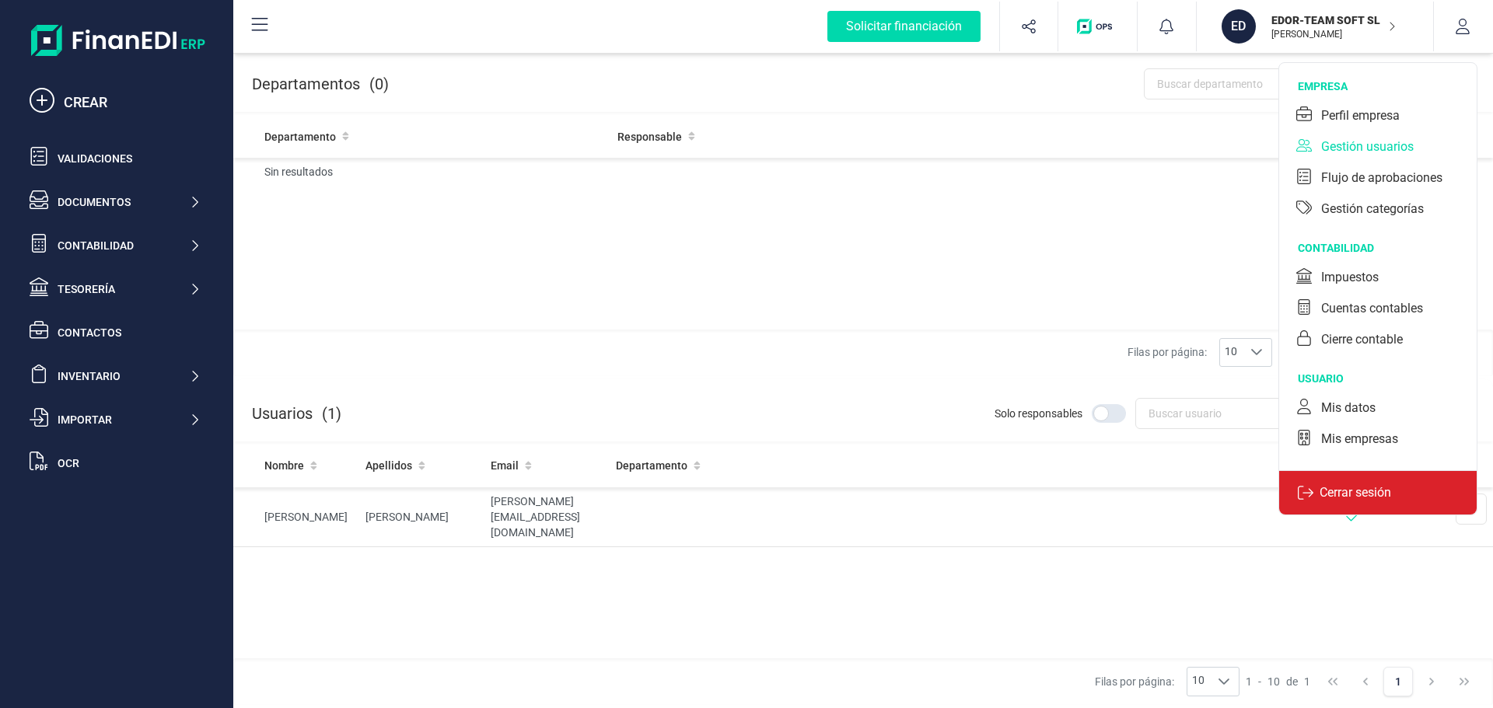
click at [1355, 484] on p "Cerrar sesión" at bounding box center [1355, 493] width 84 height 19
